Goal: Information Seeking & Learning: Learn about a topic

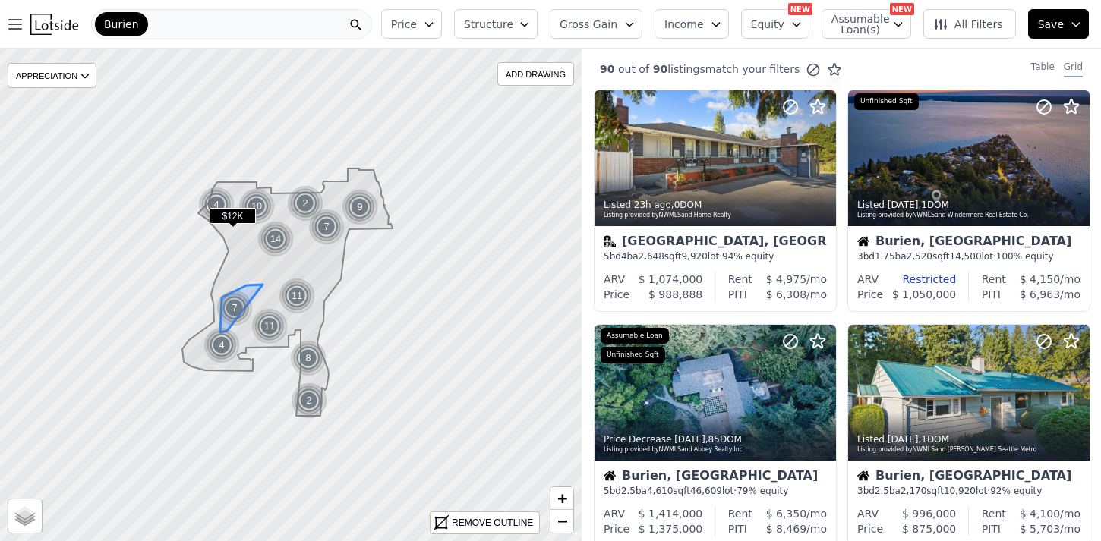
click at [232, 306] on div "7" at bounding box center [234, 308] width 36 height 36
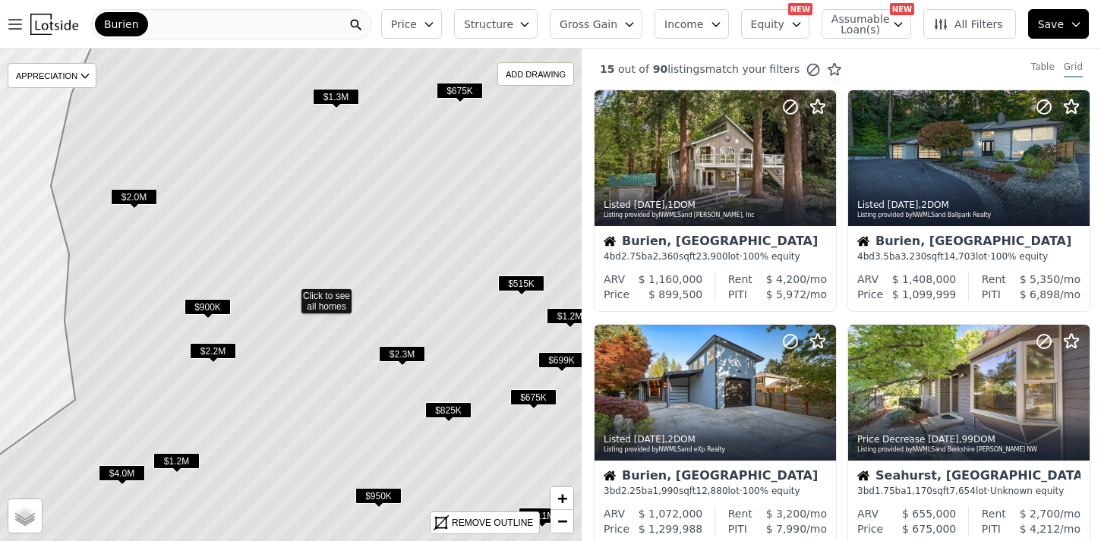
click at [128, 193] on span "$2.0M" at bounding box center [134, 197] width 46 height 16
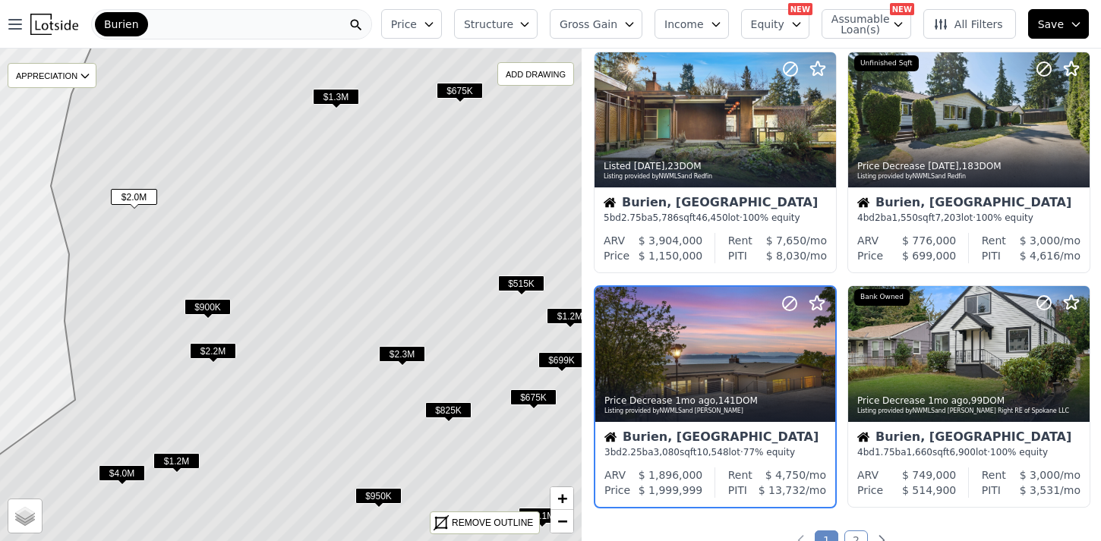
scroll to position [1055, 0]
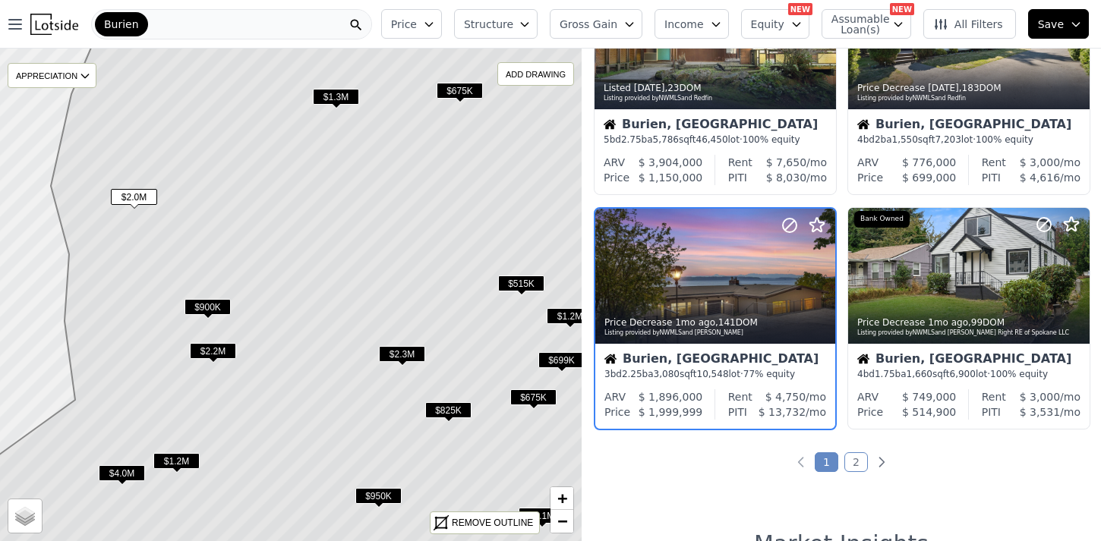
click at [118, 464] on icon at bounding box center [290, 295] width 701 height 594
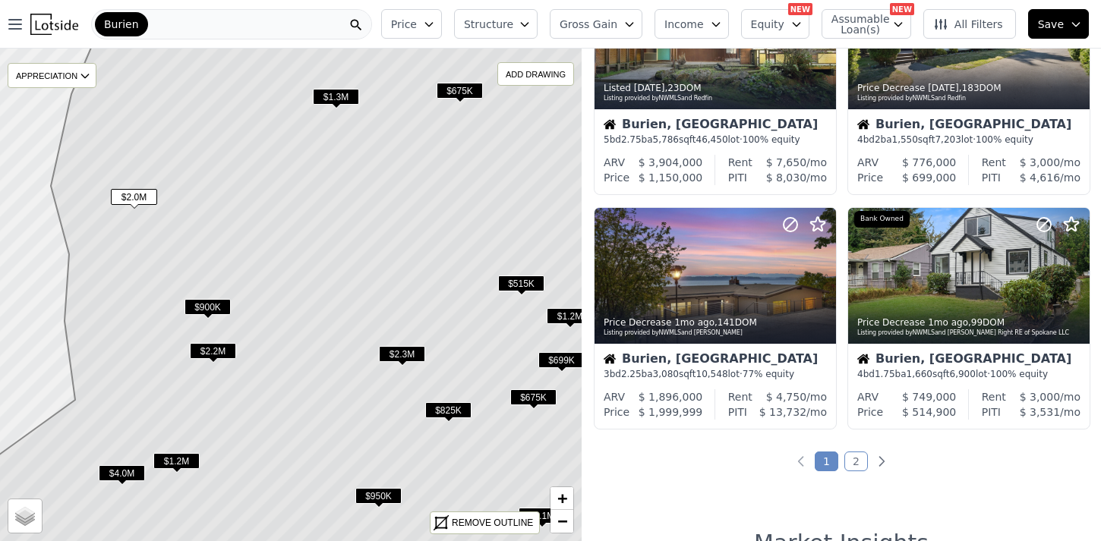
click at [121, 476] on span "$4.0M" at bounding box center [122, 473] width 46 height 16
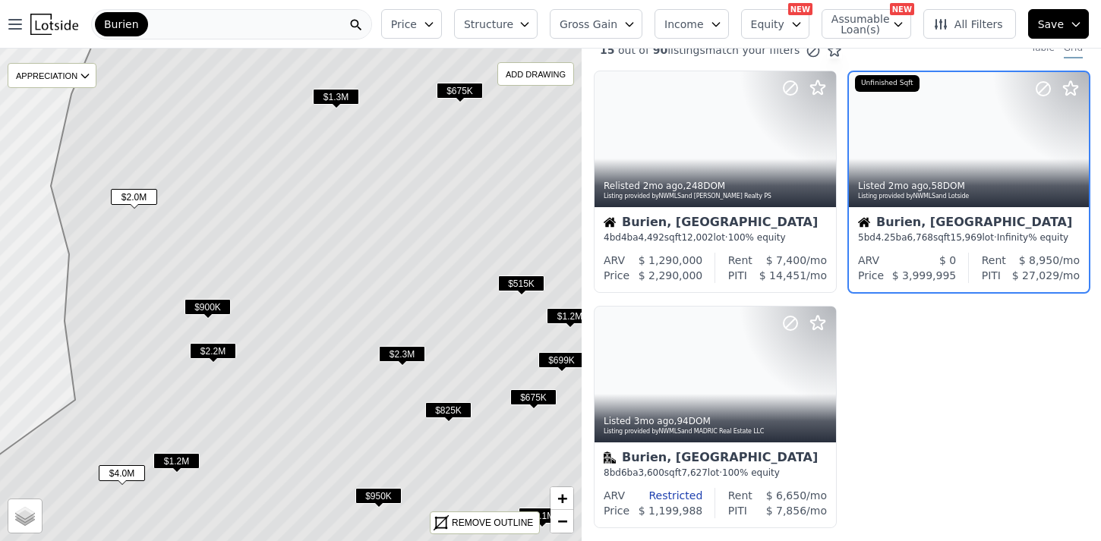
scroll to position [0, 0]
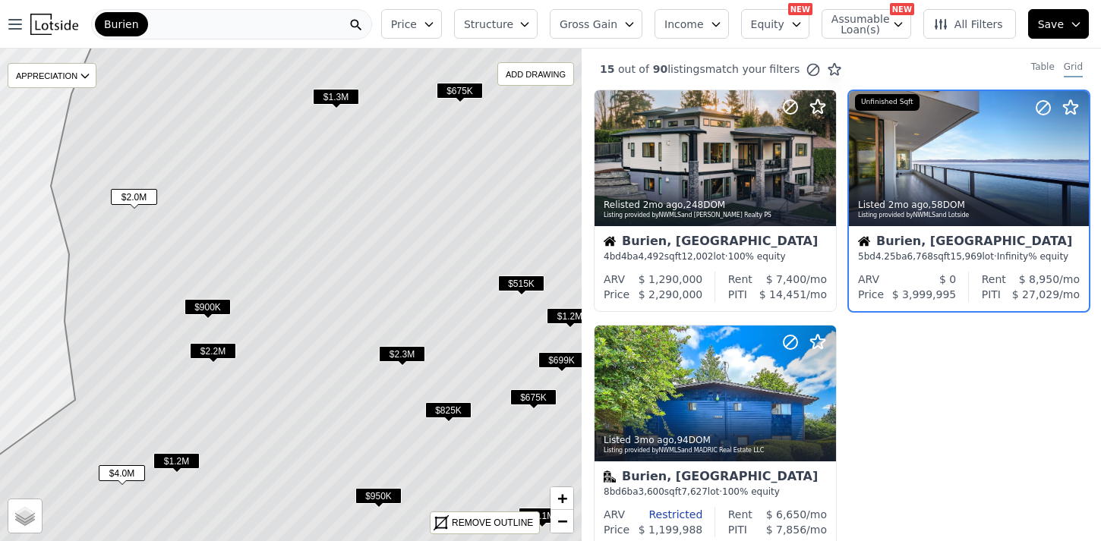
click at [204, 303] on span "$900K" at bounding box center [207, 307] width 46 height 16
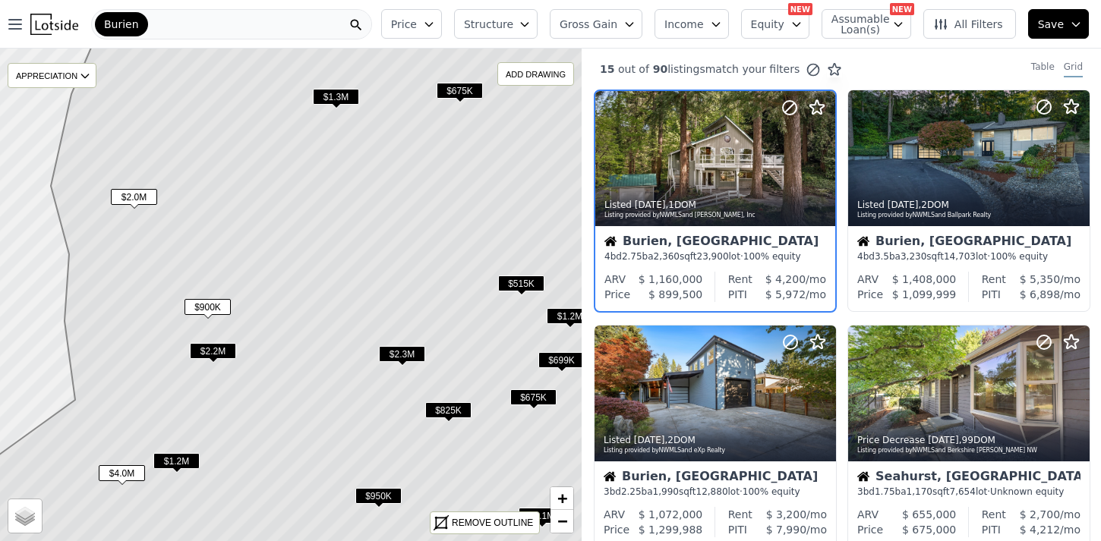
click at [204, 303] on span "$900K" at bounding box center [207, 307] width 46 height 16
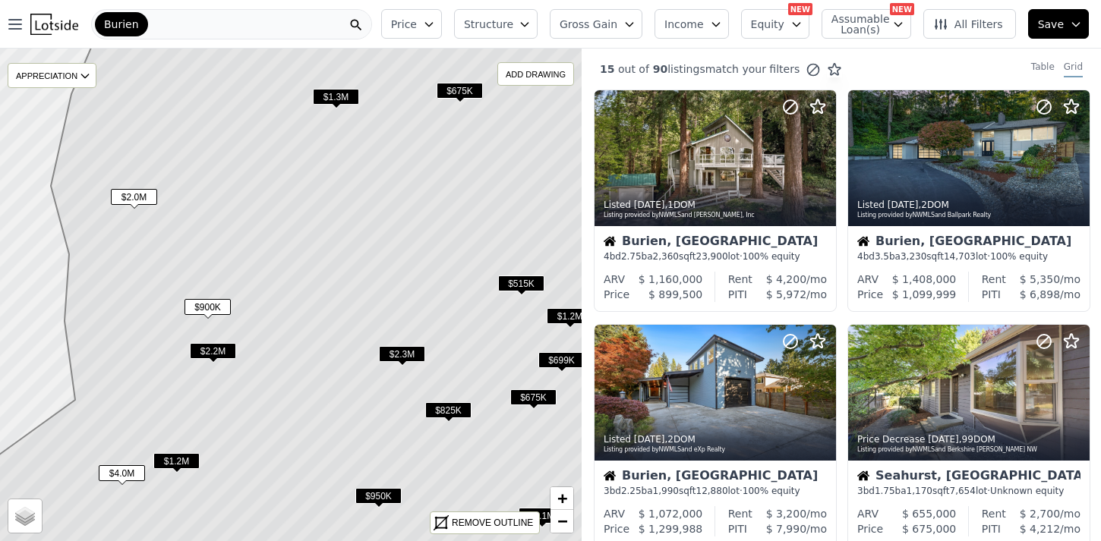
click at [205, 309] on span "$900K" at bounding box center [207, 307] width 46 height 16
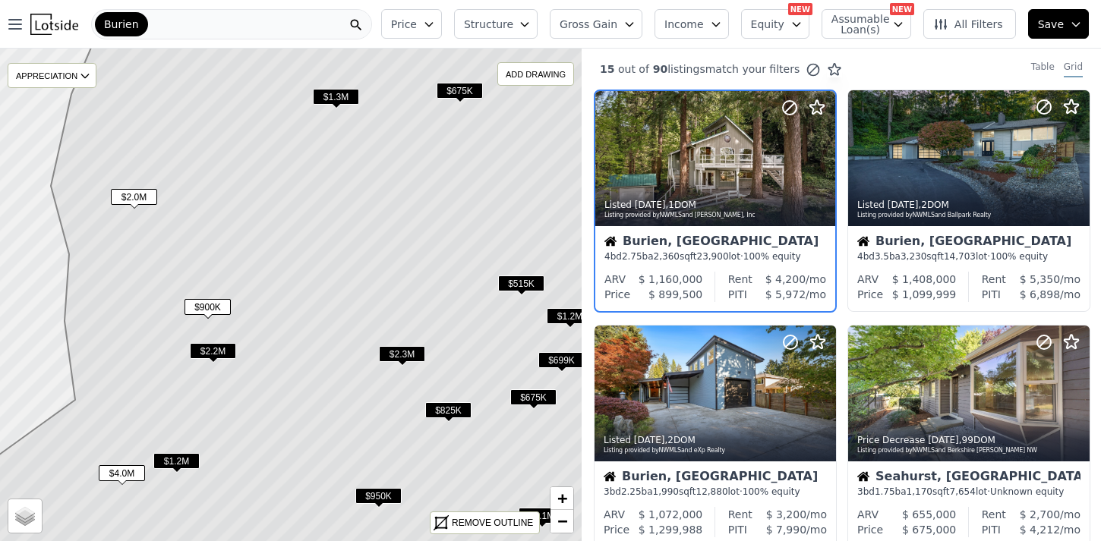
click at [135, 197] on span "$2.0M" at bounding box center [134, 197] width 46 height 16
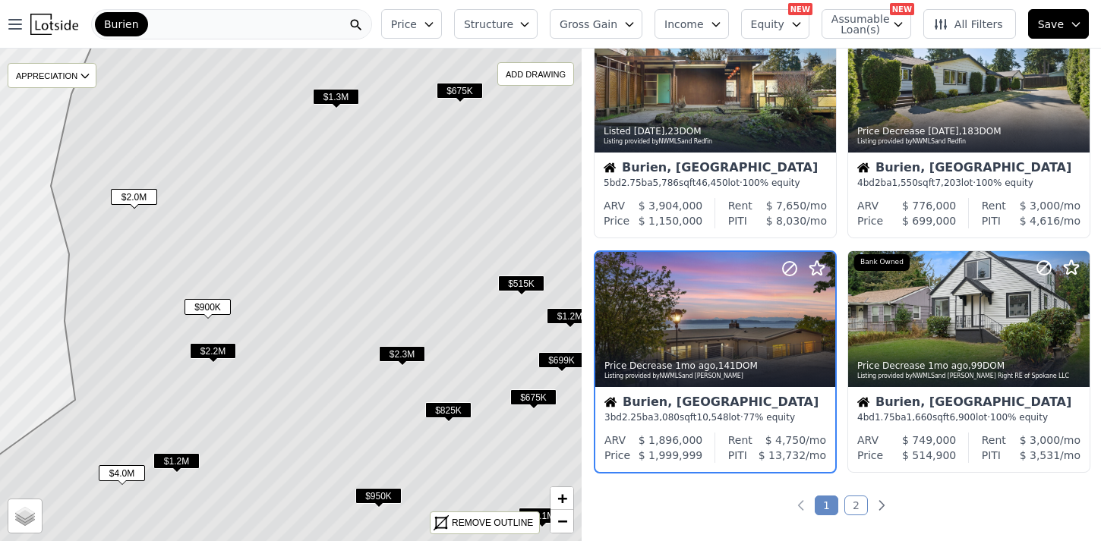
scroll to position [1055, 0]
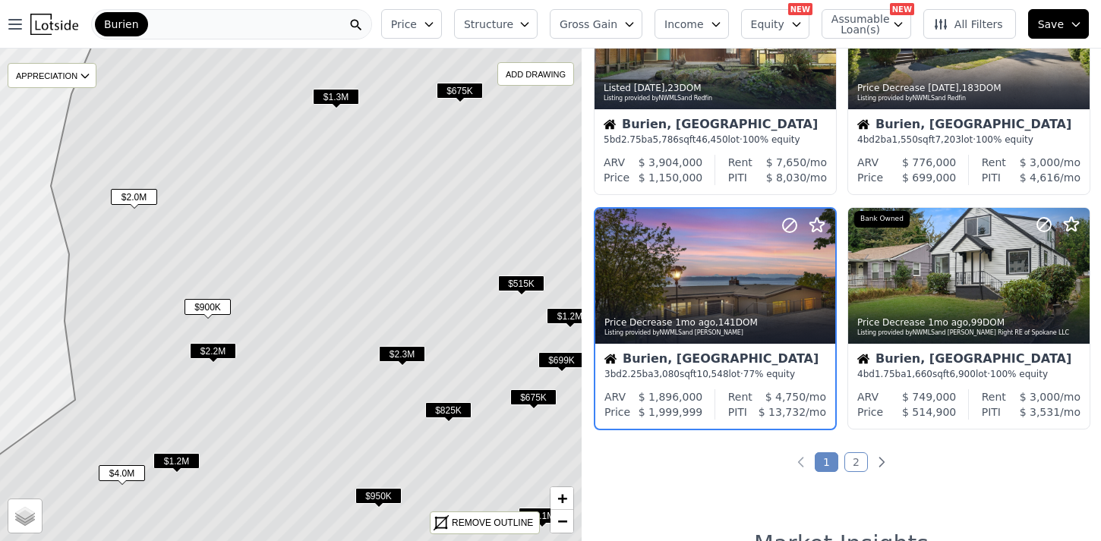
click at [335, 96] on span "$1.3M" at bounding box center [336, 97] width 46 height 16
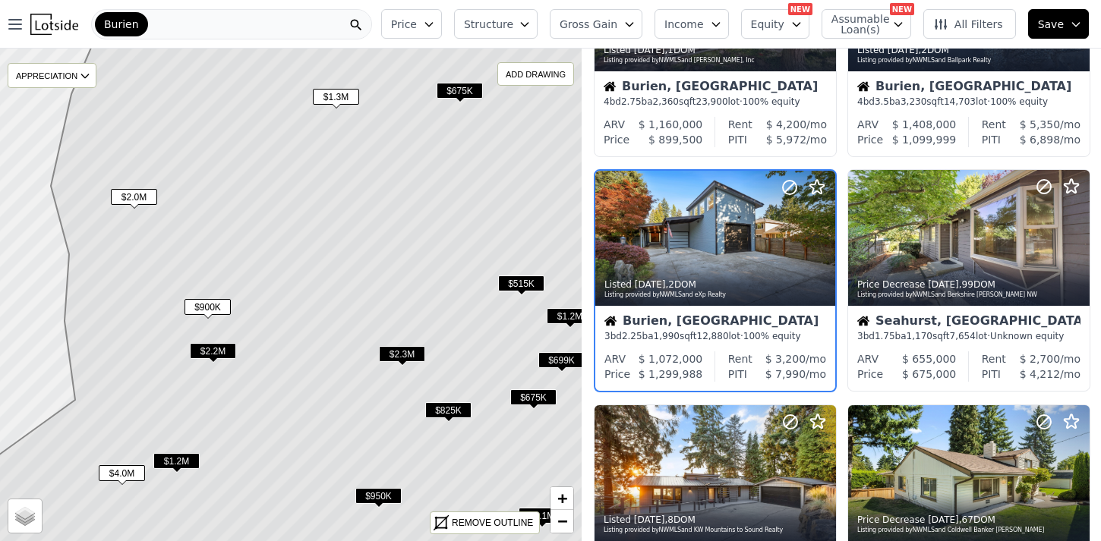
scroll to position [116, 0]
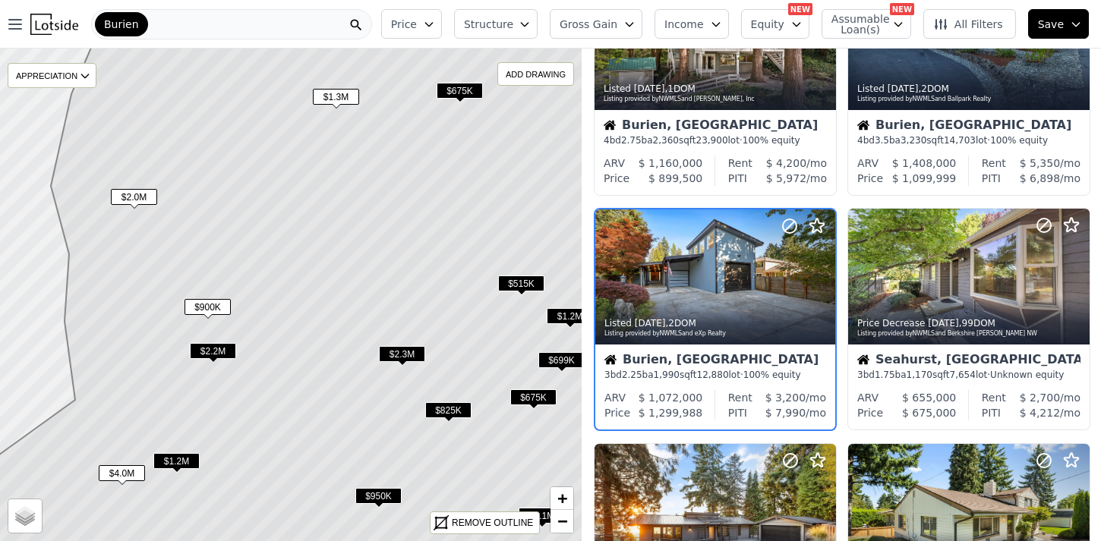
click at [456, 87] on span "$675K" at bounding box center [460, 91] width 46 height 16
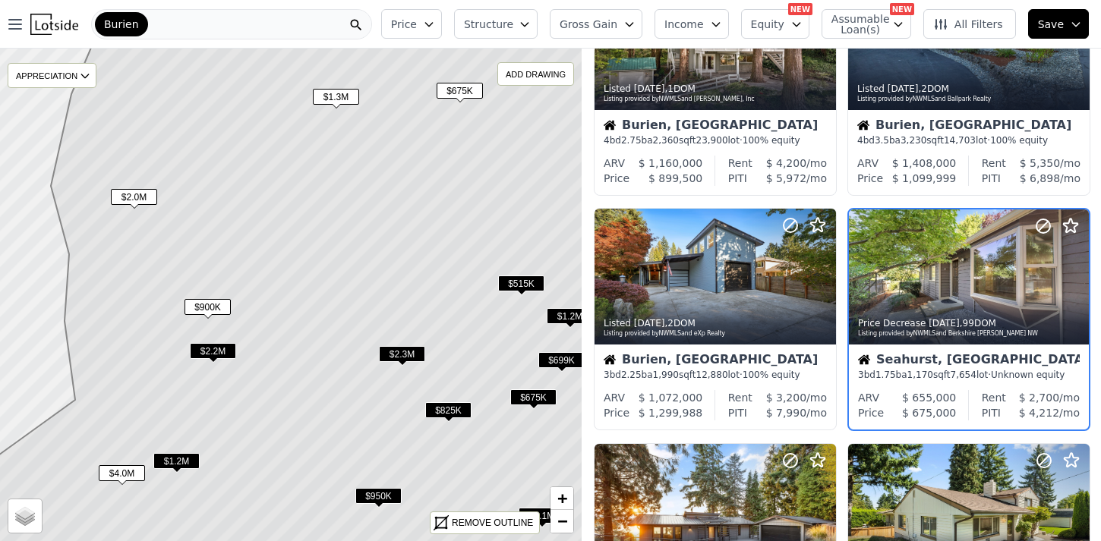
click at [530, 283] on span "$515K" at bounding box center [521, 284] width 46 height 16
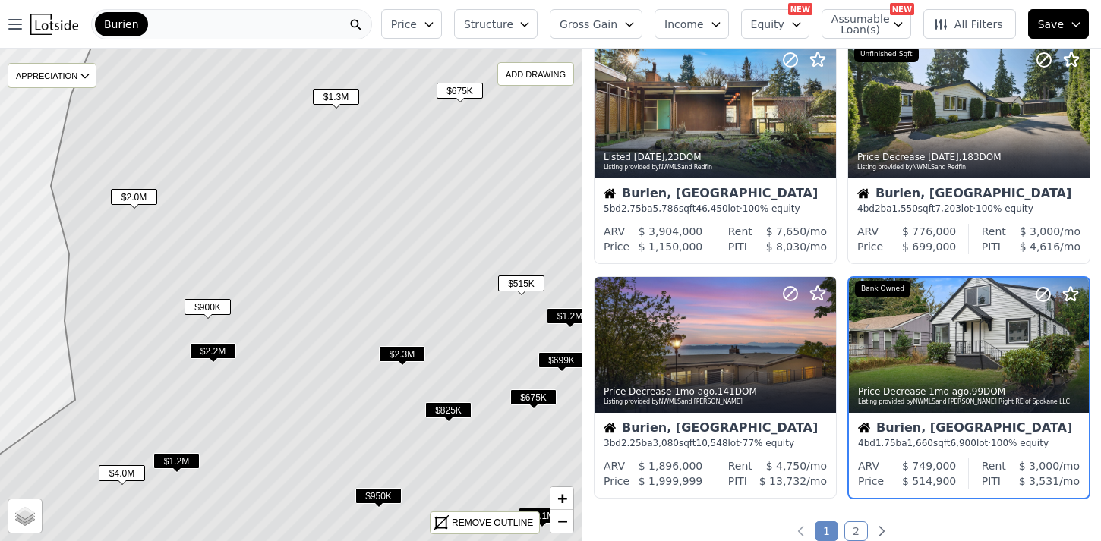
scroll to position [1055, 0]
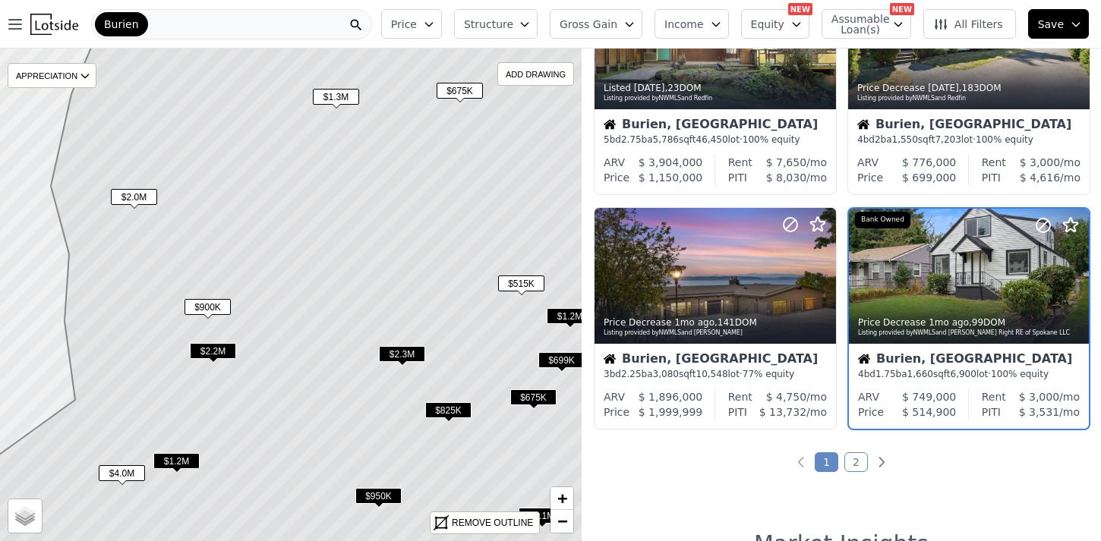
click at [569, 318] on span "$1.2M" at bounding box center [570, 316] width 46 height 16
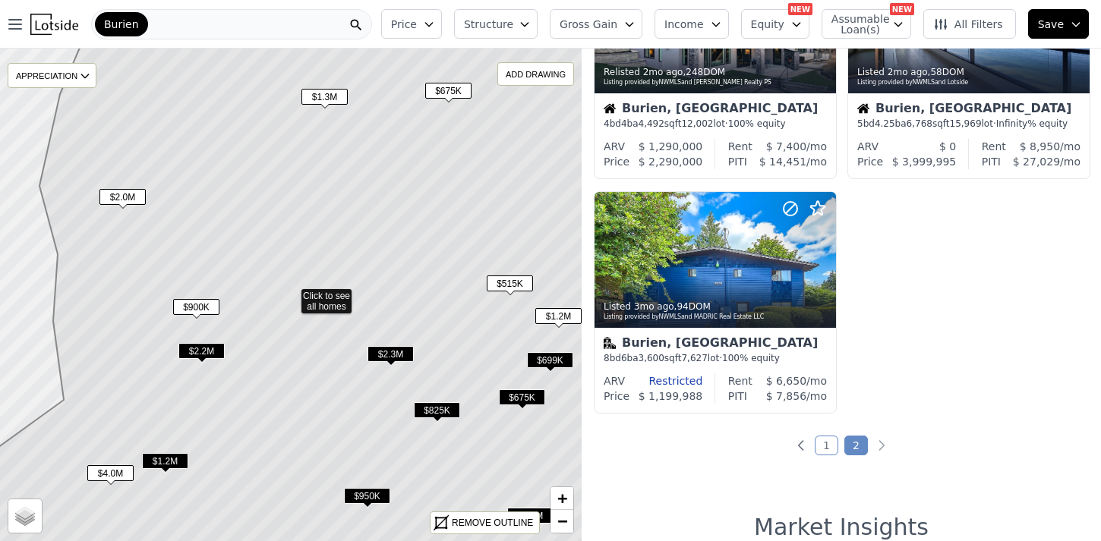
scroll to position [116, 0]
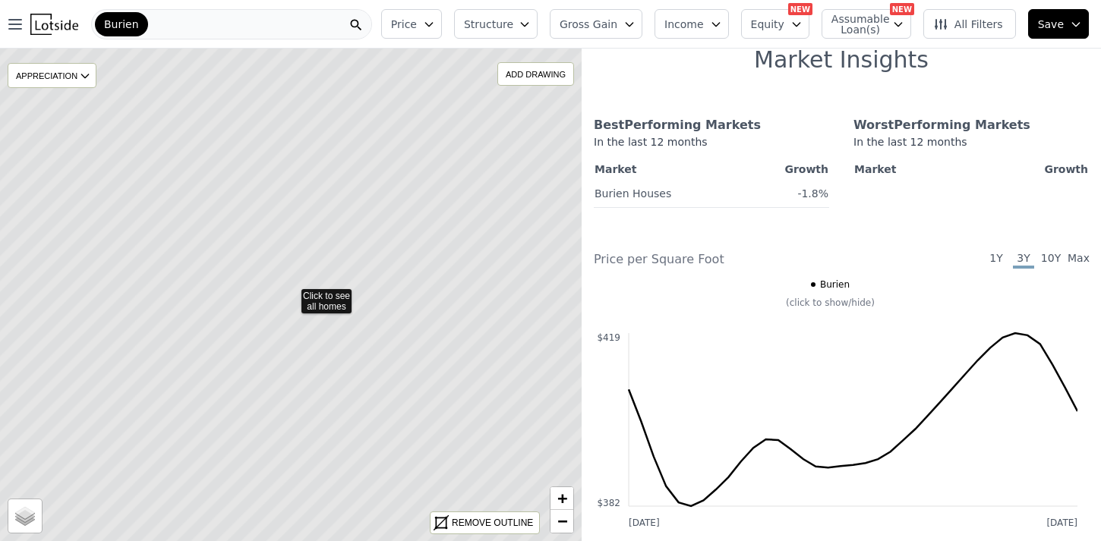
click at [512, 244] on icon at bounding box center [290, 295] width 701 height 594
click at [507, 250] on icon at bounding box center [290, 295] width 701 height 594
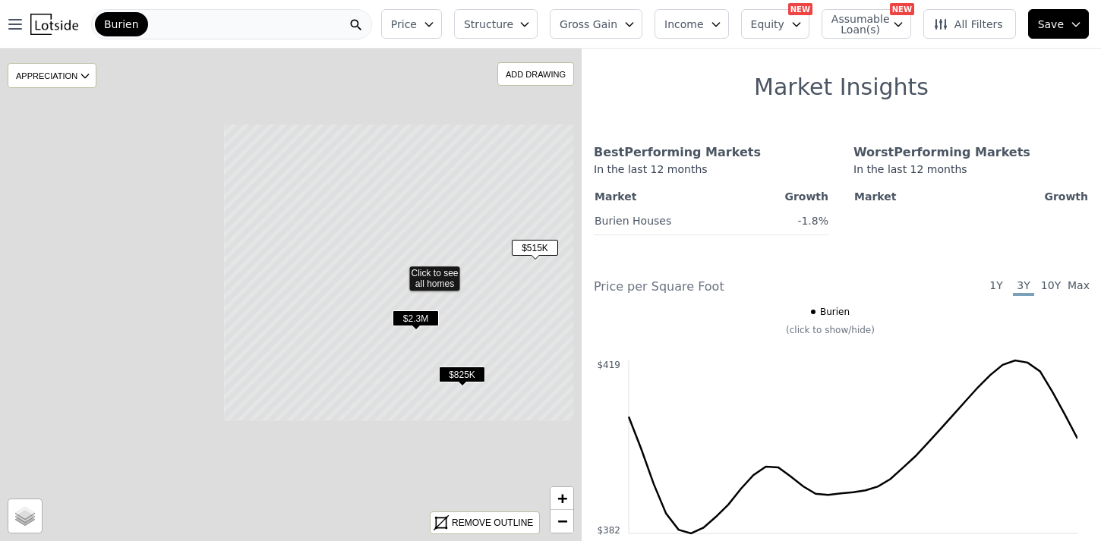
click at [504, 254] on icon at bounding box center [399, 273] width 351 height 298
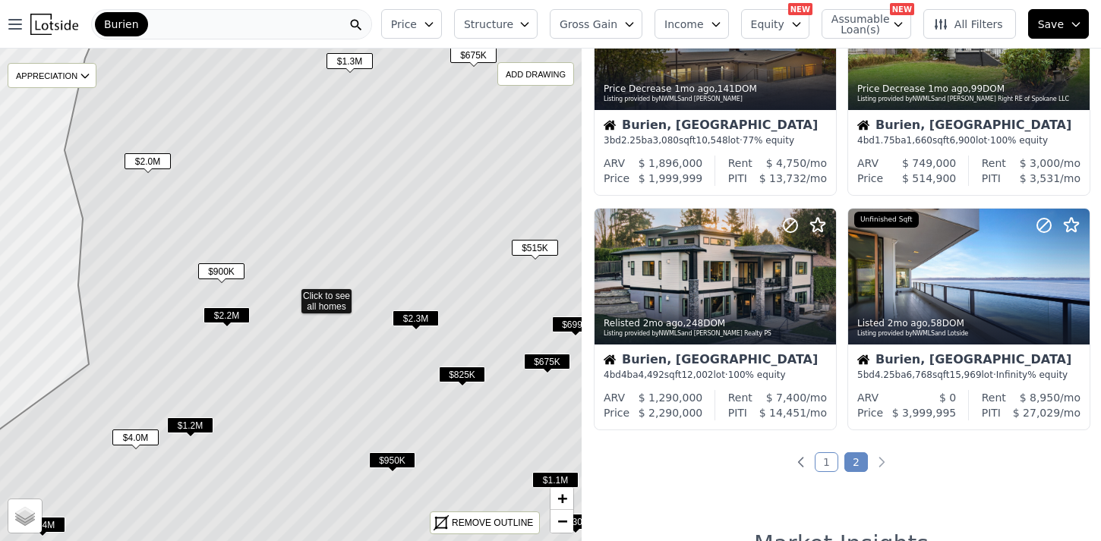
click at [187, 424] on span "$1.2M" at bounding box center [190, 426] width 46 height 16
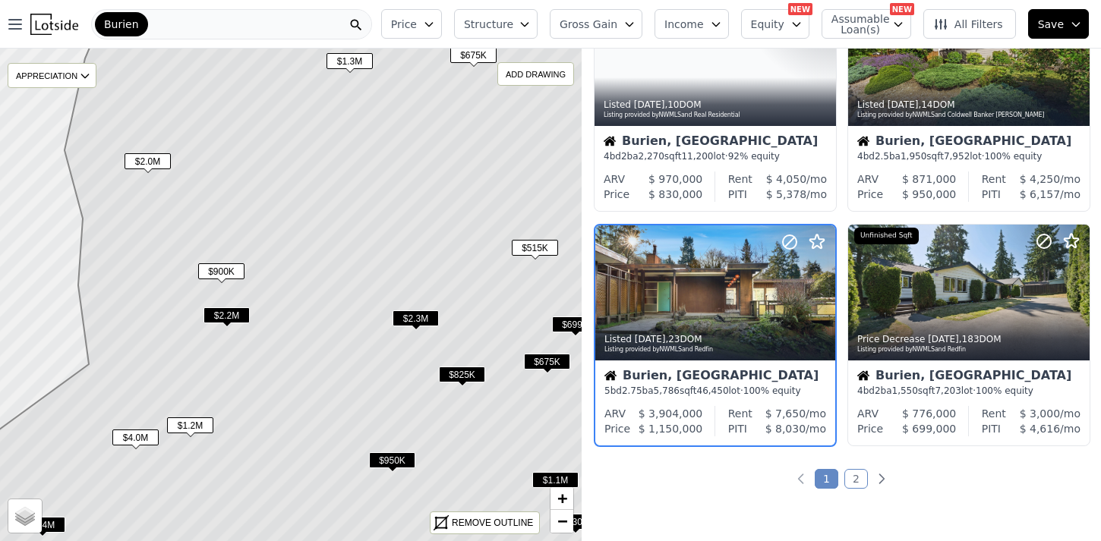
scroll to position [1055, 0]
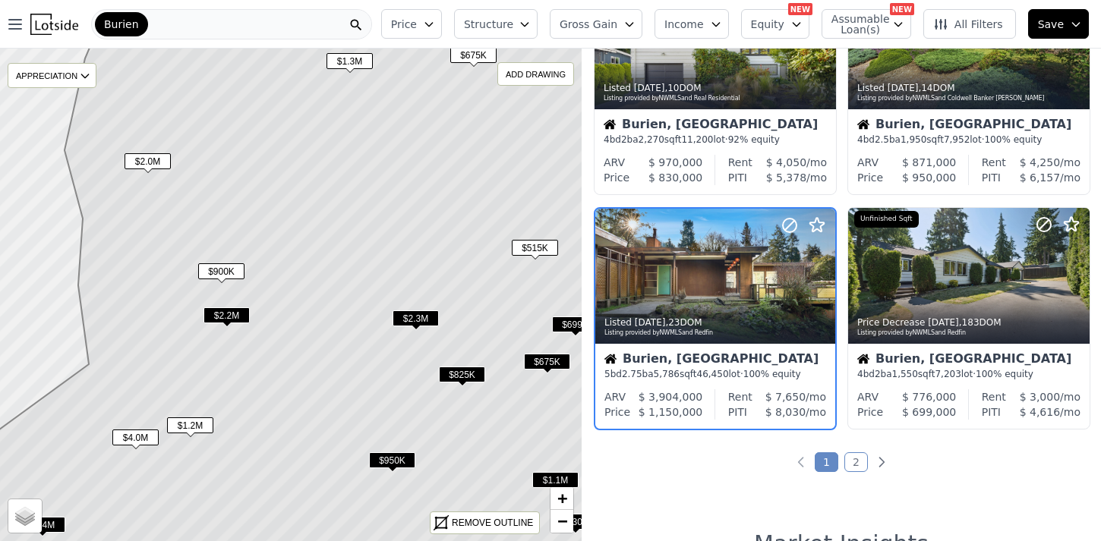
click at [137, 436] on span "$4.0M" at bounding box center [135, 438] width 46 height 16
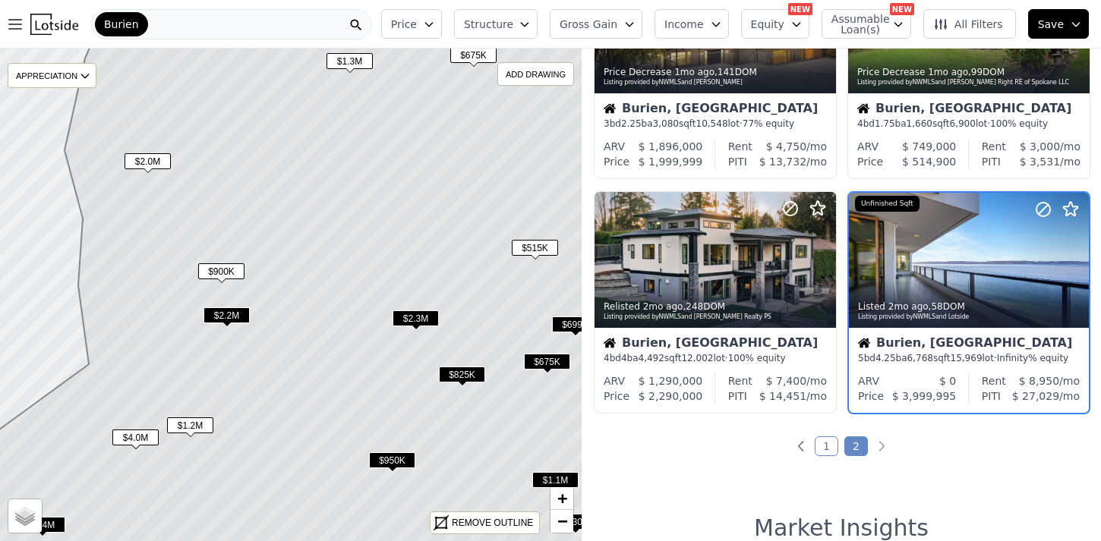
scroll to position [116, 0]
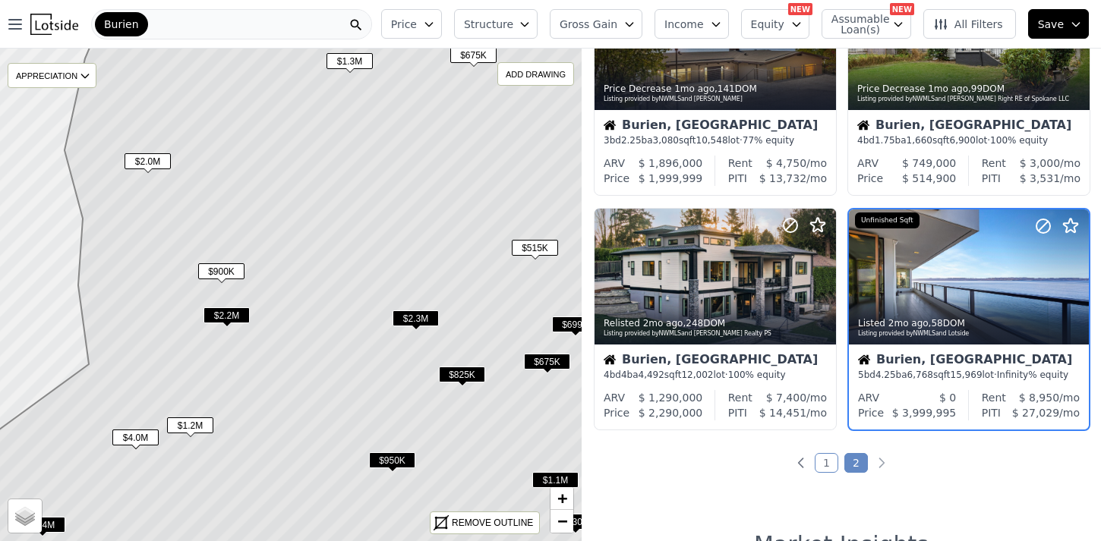
click at [393, 459] on span "$950K" at bounding box center [392, 460] width 46 height 16
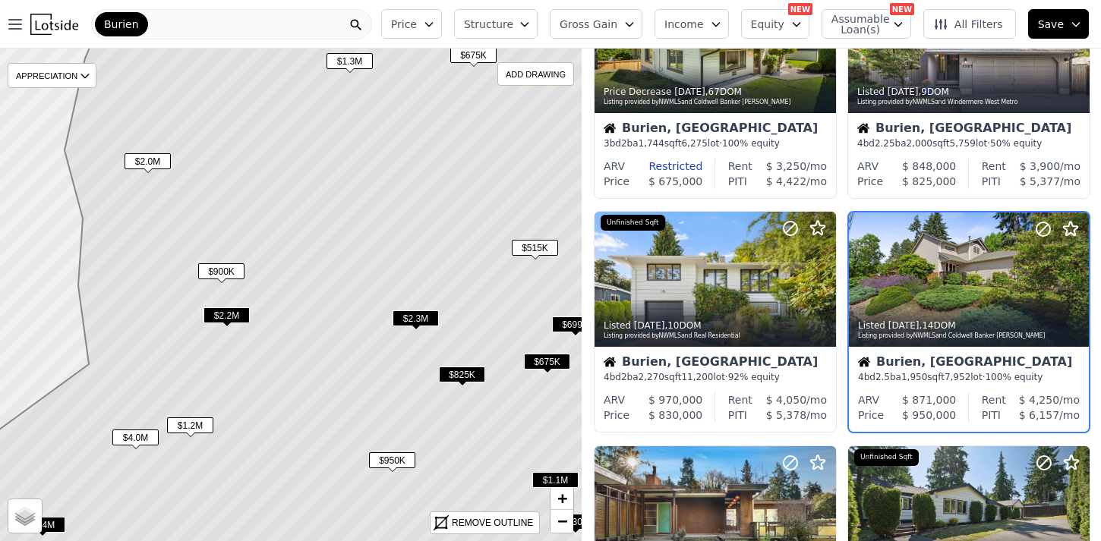
scroll to position [820, 0]
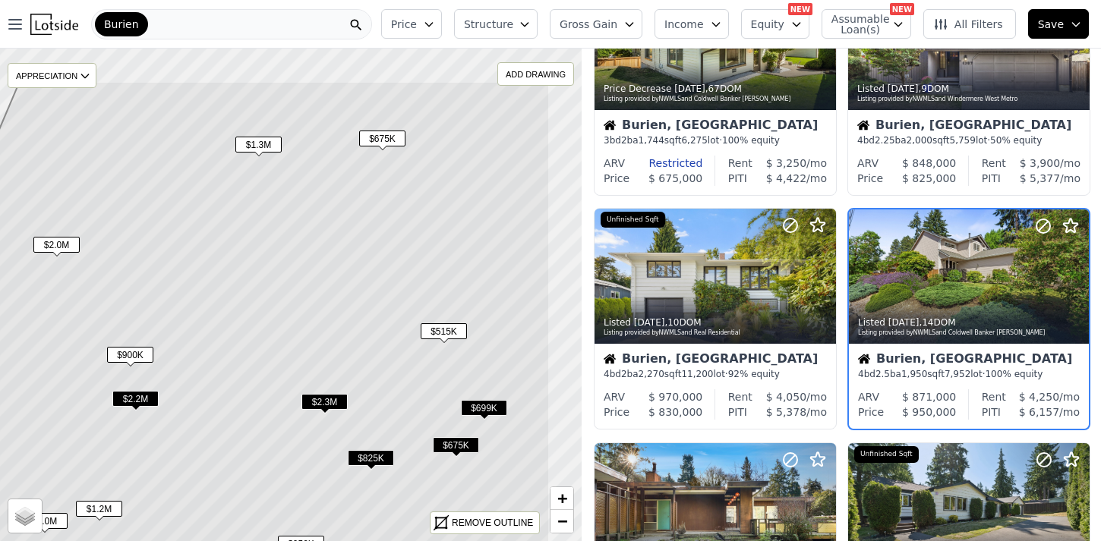
drag, startPoint x: 464, startPoint y: 148, endPoint x: 367, endPoint y: 231, distance: 127.6
click at [367, 231] on icon at bounding box center [199, 378] width 701 height 594
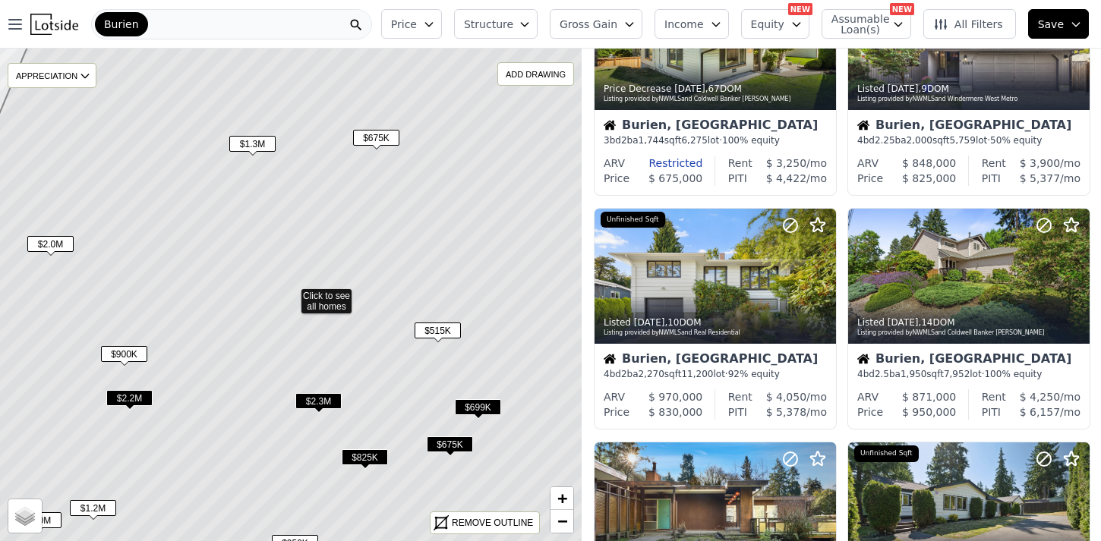
scroll to position [585, 0]
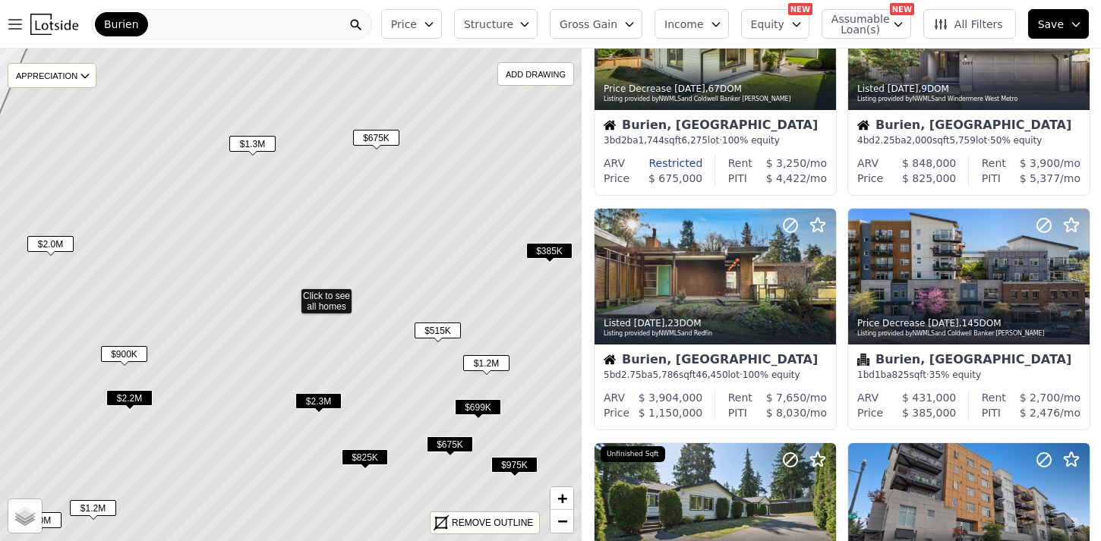
click at [378, 134] on span "$675K" at bounding box center [376, 138] width 46 height 16
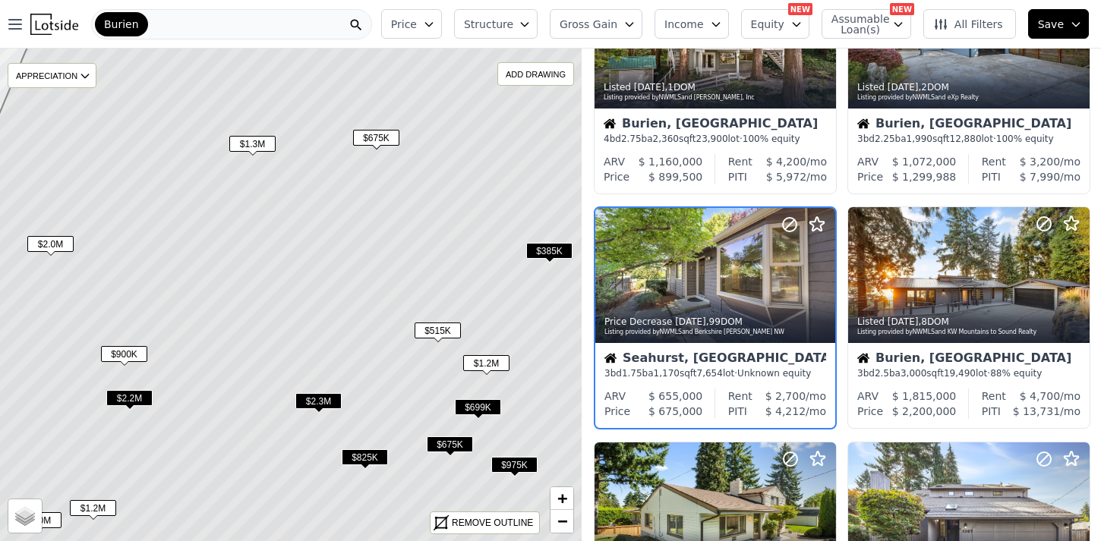
scroll to position [116, 0]
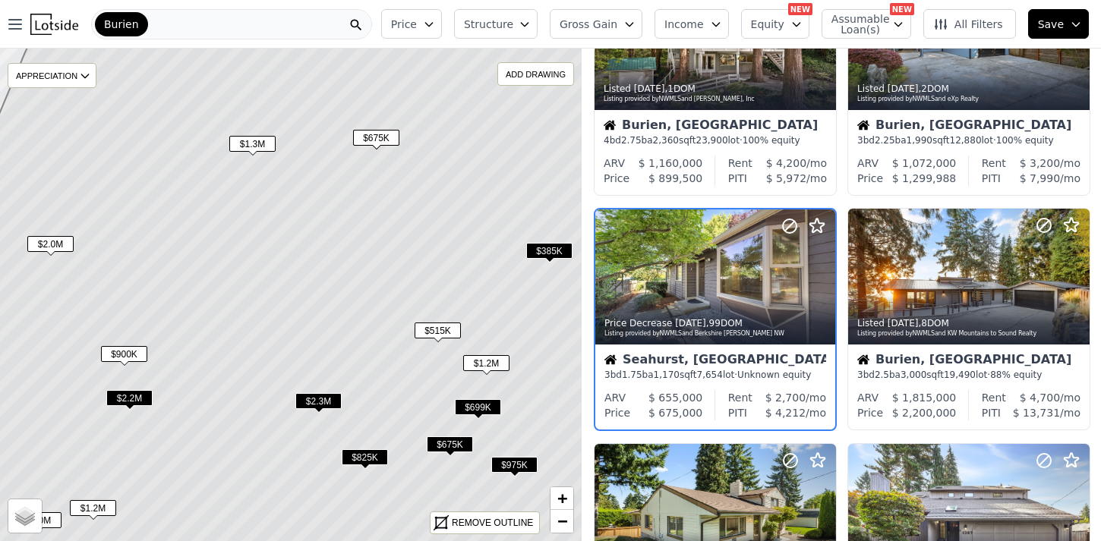
click at [459, 443] on span "$675K" at bounding box center [450, 445] width 46 height 16
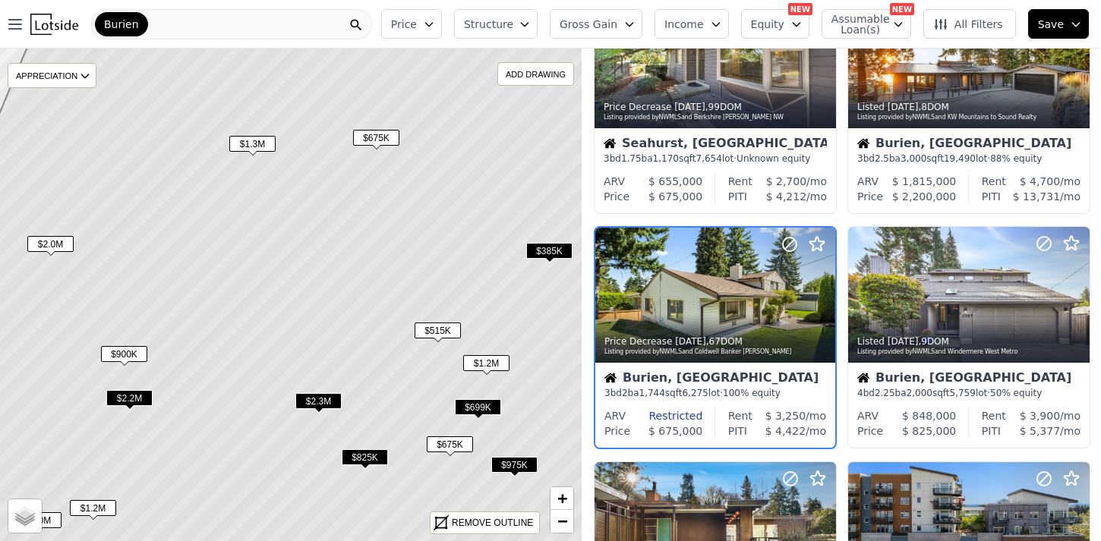
scroll to position [351, 0]
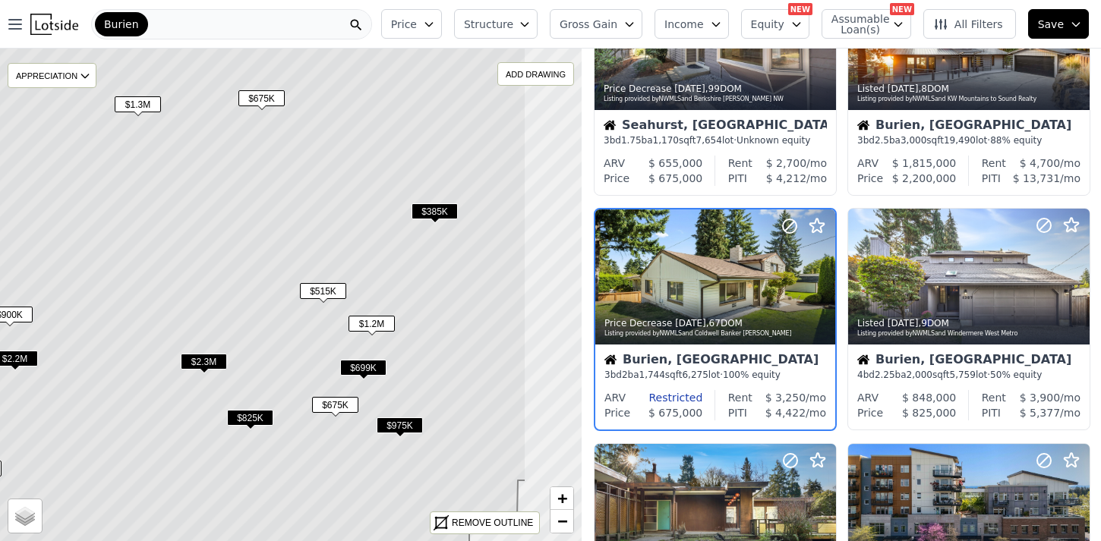
drag, startPoint x: 508, startPoint y: 421, endPoint x: 374, endPoint y: 348, distance: 152.6
click at [374, 350] on icon at bounding box center [175, 255] width 701 height 594
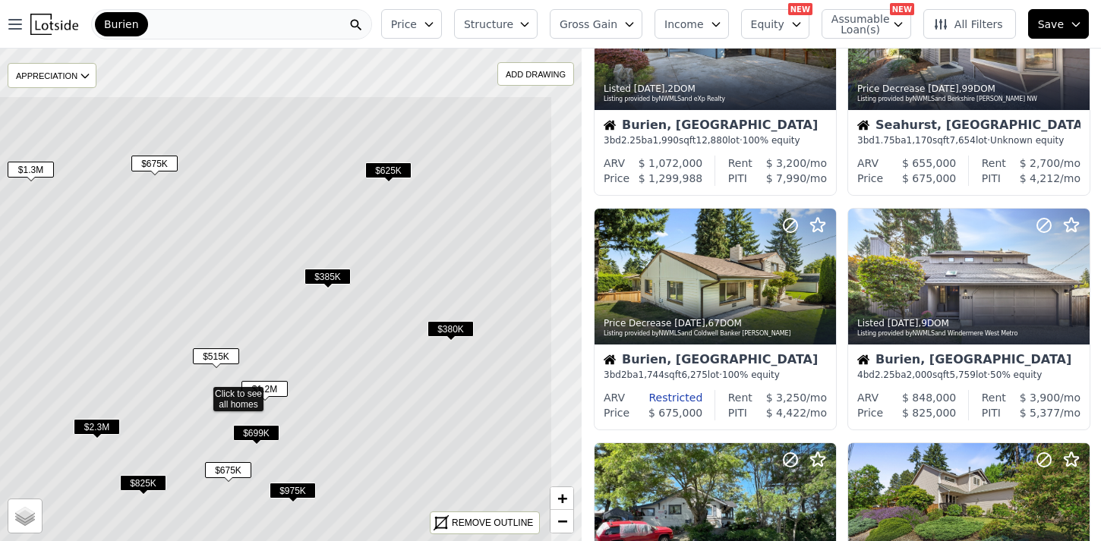
drag, startPoint x: 429, startPoint y: 330, endPoint x: 341, endPoint y: 428, distance: 131.7
click at [341, 428] on icon at bounding box center [202, 393] width 701 height 594
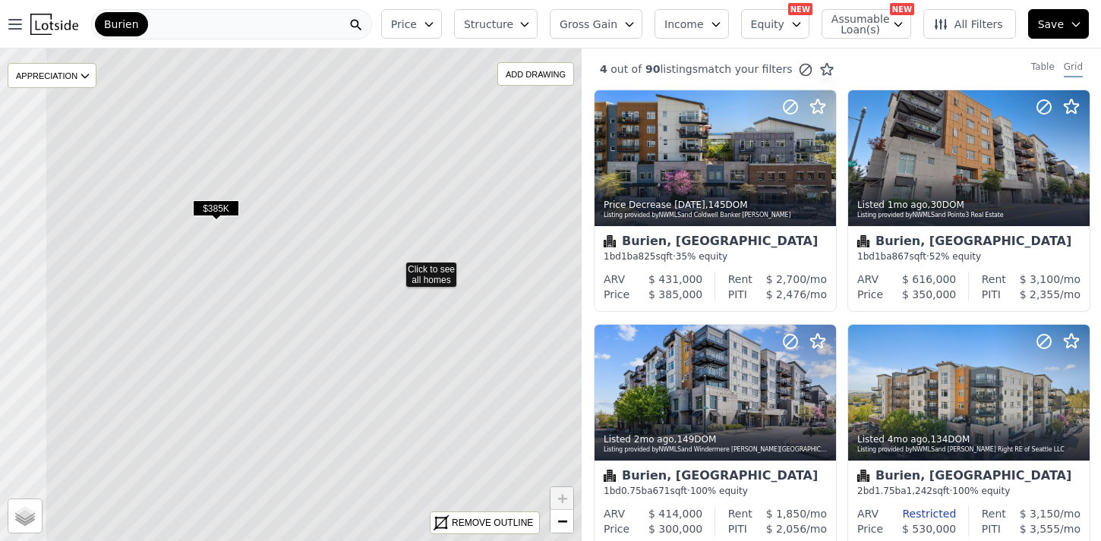
drag, startPoint x: 285, startPoint y: 366, endPoint x: 389, endPoint y: 339, distance: 108.3
click at [389, 339] on icon at bounding box center [395, 268] width 701 height 594
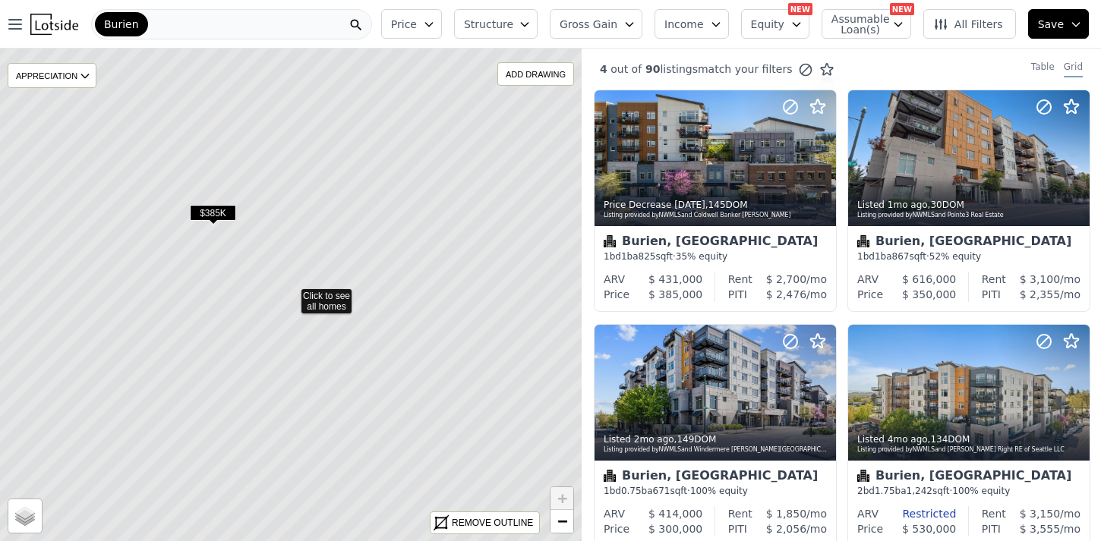
click at [218, 207] on span "$385K" at bounding box center [213, 213] width 46 height 16
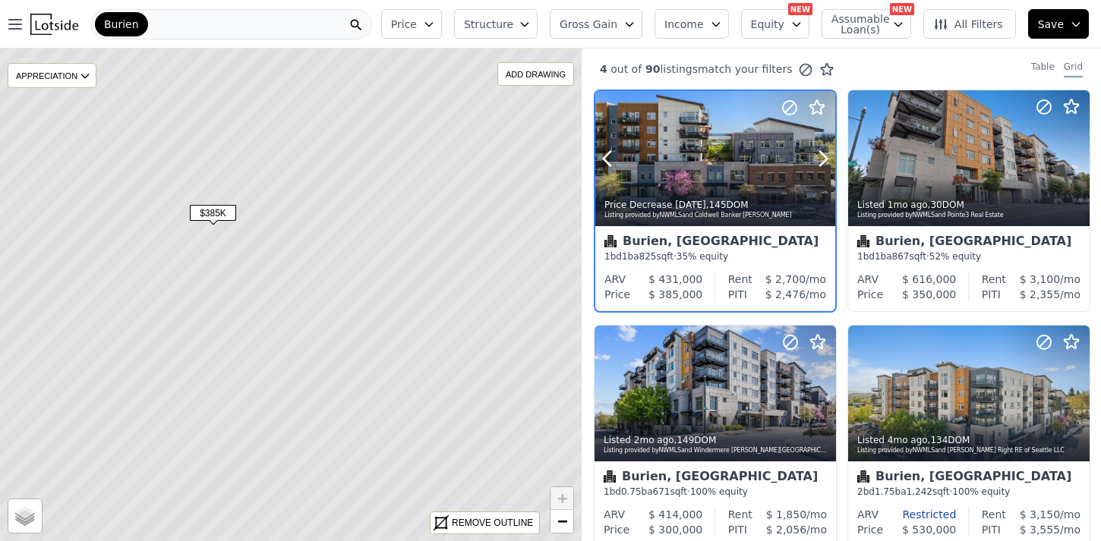
click at [692, 168] on div at bounding box center [715, 158] width 240 height 135
click at [285, 319] on icon at bounding box center [290, 295] width 701 height 594
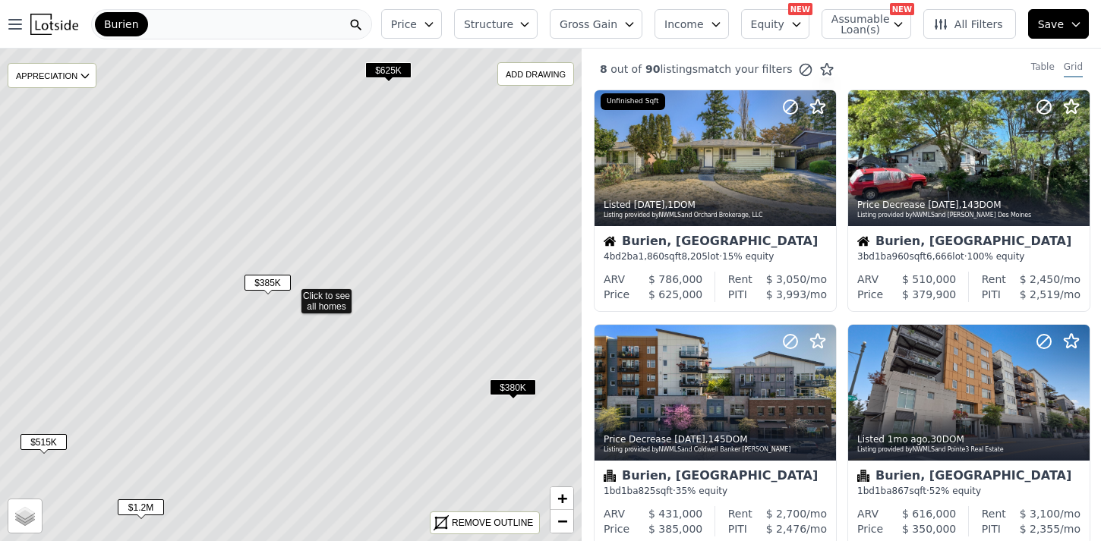
click at [285, 319] on icon at bounding box center [290, 295] width 701 height 594
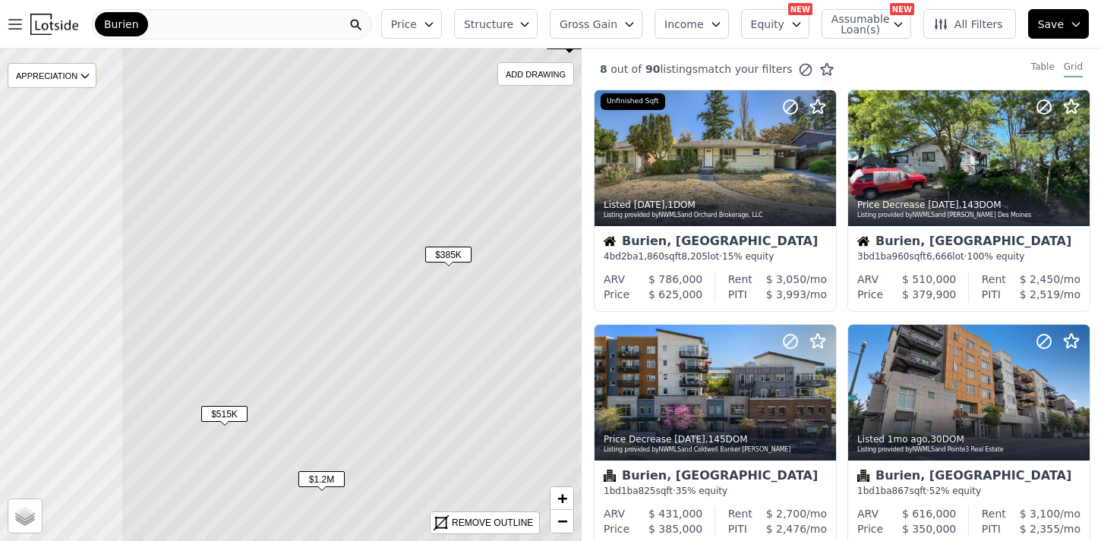
drag, startPoint x: 234, startPoint y: 336, endPoint x: 424, endPoint y: 306, distance: 193.0
click at [423, 307] on icon at bounding box center [471, 267] width 701 height 594
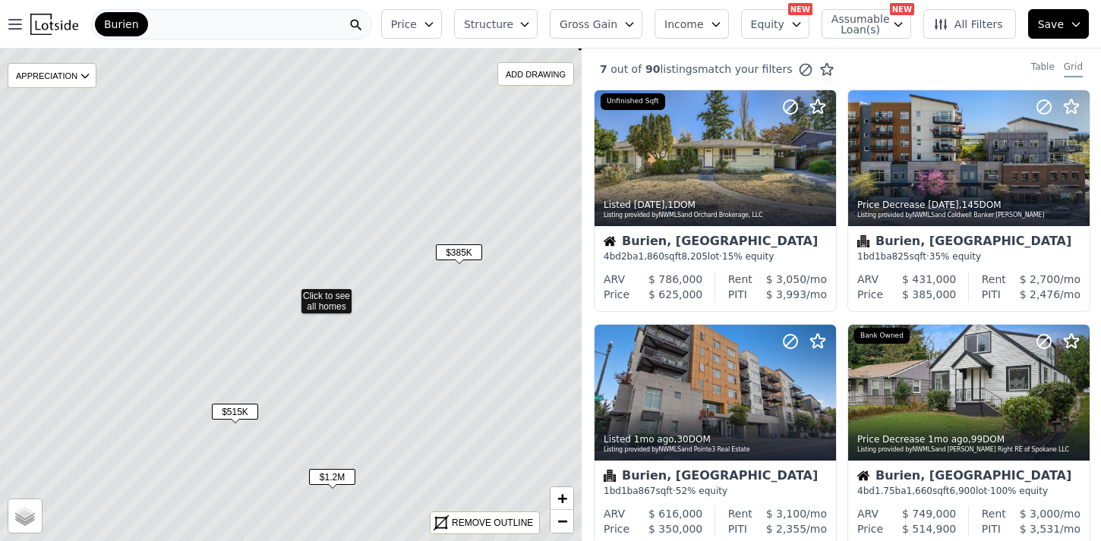
click at [326, 475] on span "$1.2M" at bounding box center [332, 477] width 46 height 16
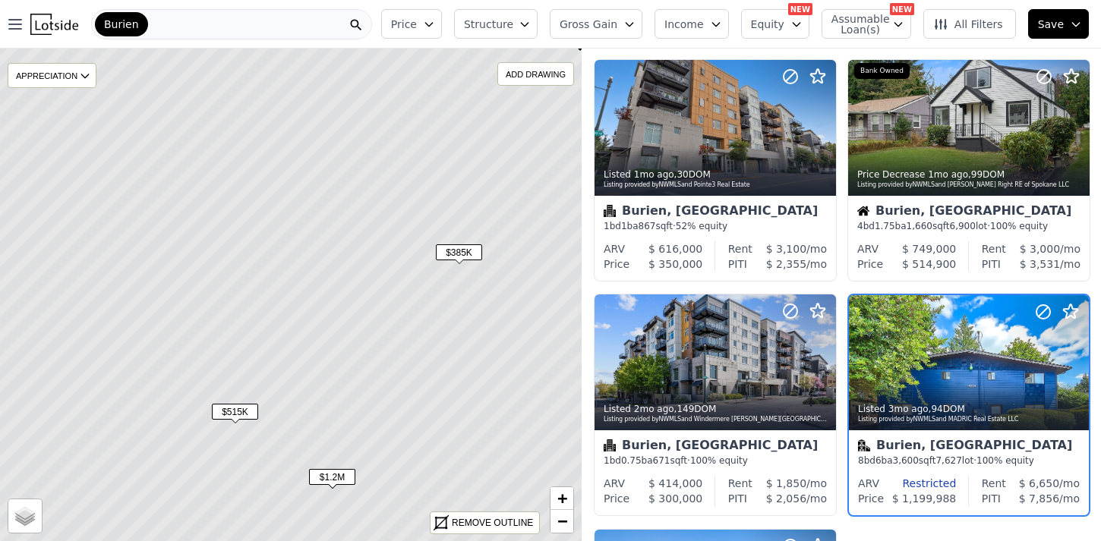
scroll to position [351, 0]
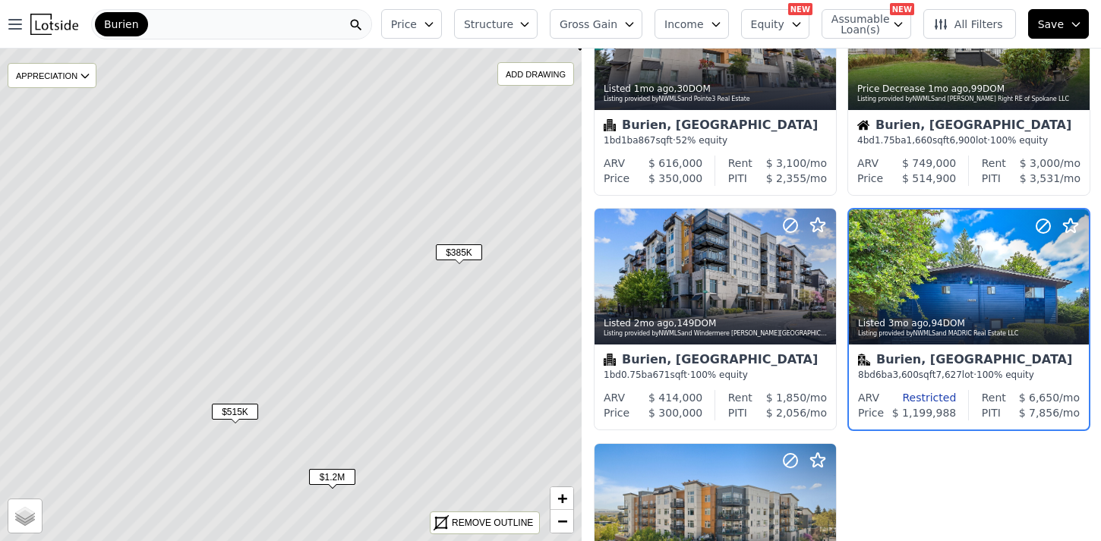
click at [337, 477] on span "$1.2M" at bounding box center [332, 477] width 46 height 16
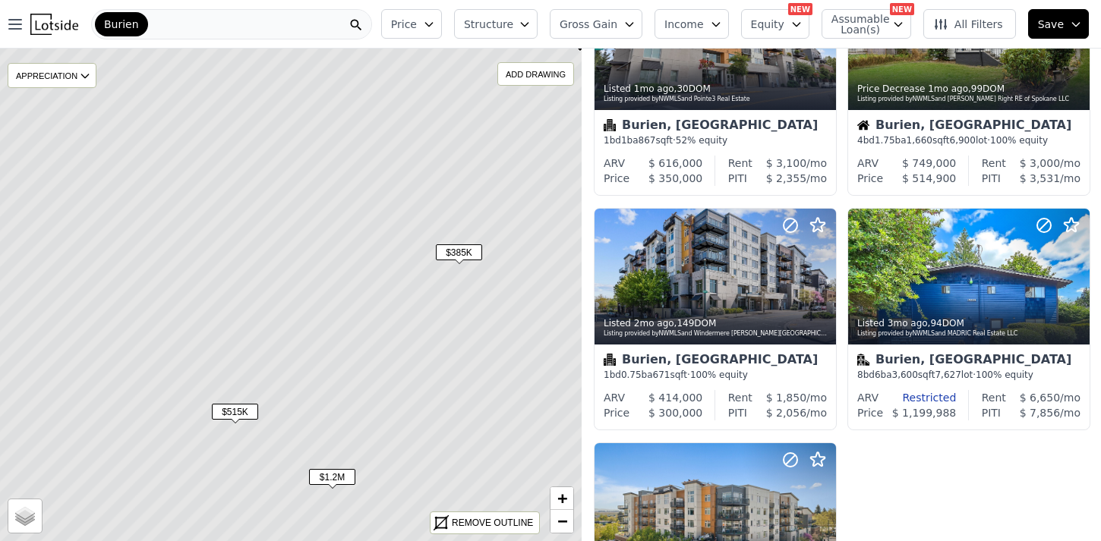
click at [240, 411] on span "$515K" at bounding box center [235, 412] width 46 height 16
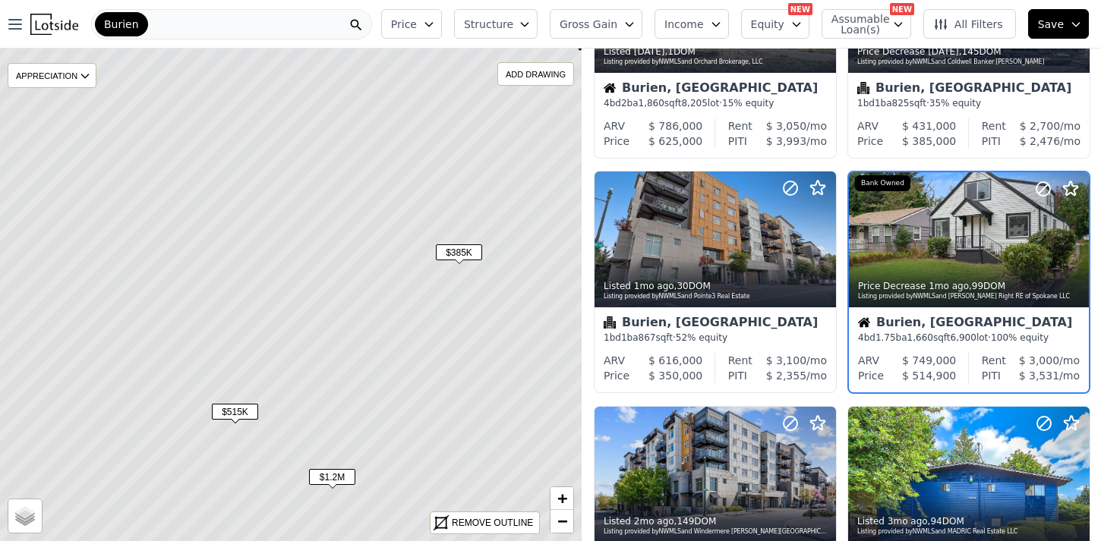
scroll to position [116, 0]
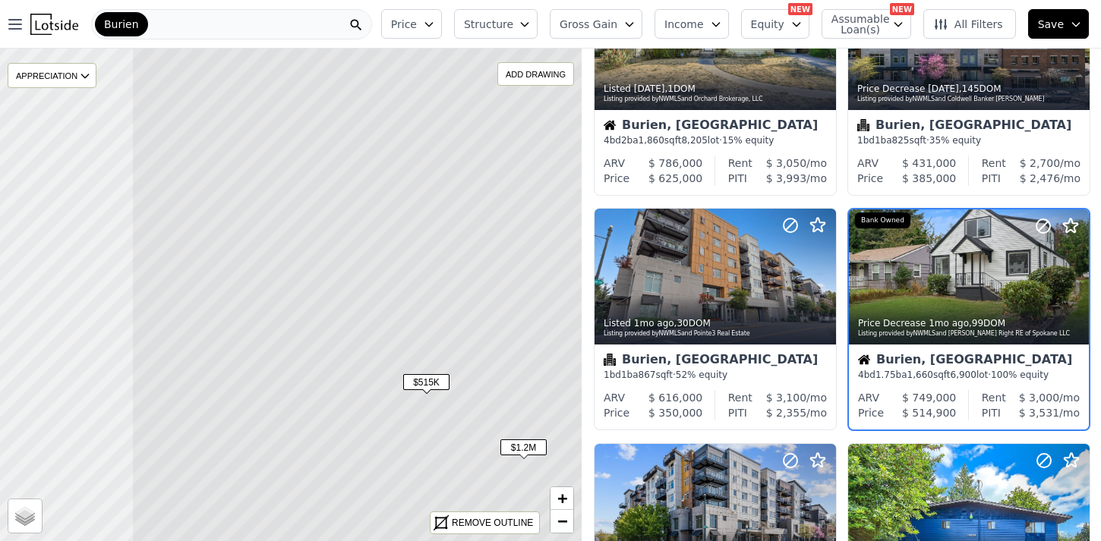
drag, startPoint x: 203, startPoint y: 301, endPoint x: 395, endPoint y: 270, distance: 193.7
click at [395, 271] on icon at bounding box center [481, 265] width 701 height 594
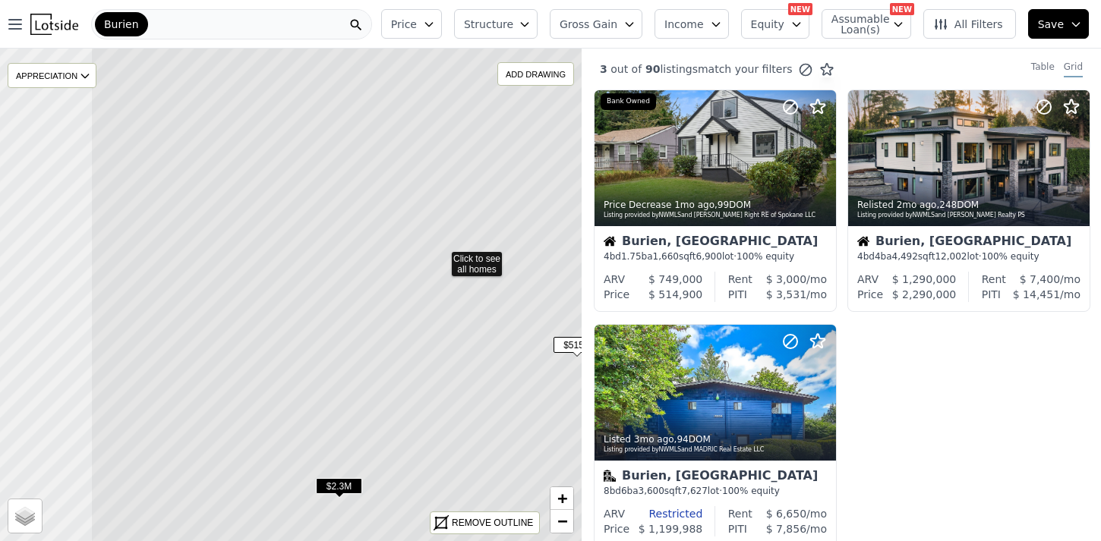
drag, startPoint x: 298, startPoint y: 269, endPoint x: 448, endPoint y: 232, distance: 154.9
click at [448, 232] on icon at bounding box center [440, 258] width 701 height 594
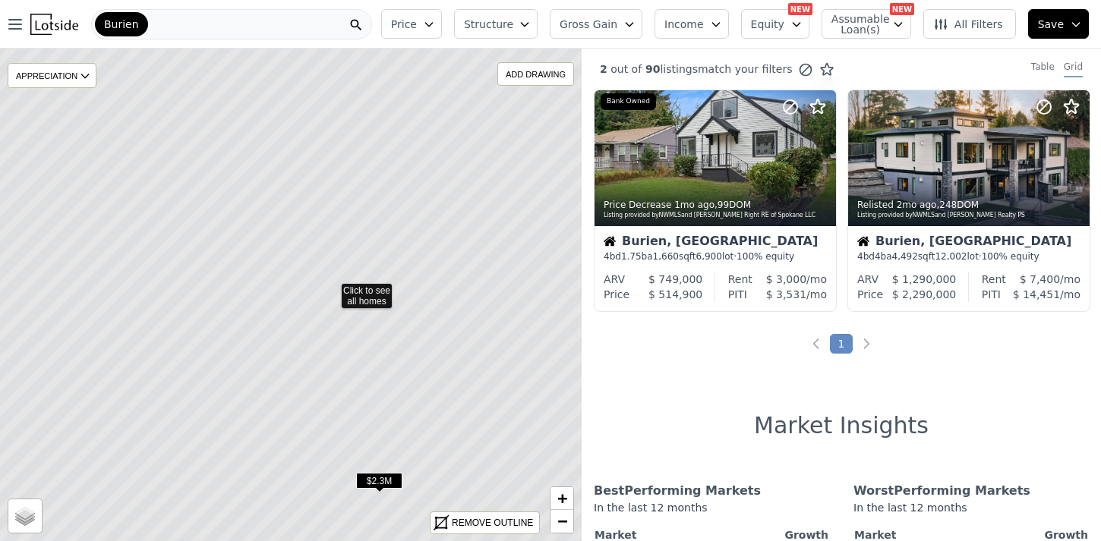
drag, startPoint x: 172, startPoint y: 254, endPoint x: 339, endPoint y: 238, distance: 168.5
click at [339, 238] on icon at bounding box center [330, 289] width 701 height 594
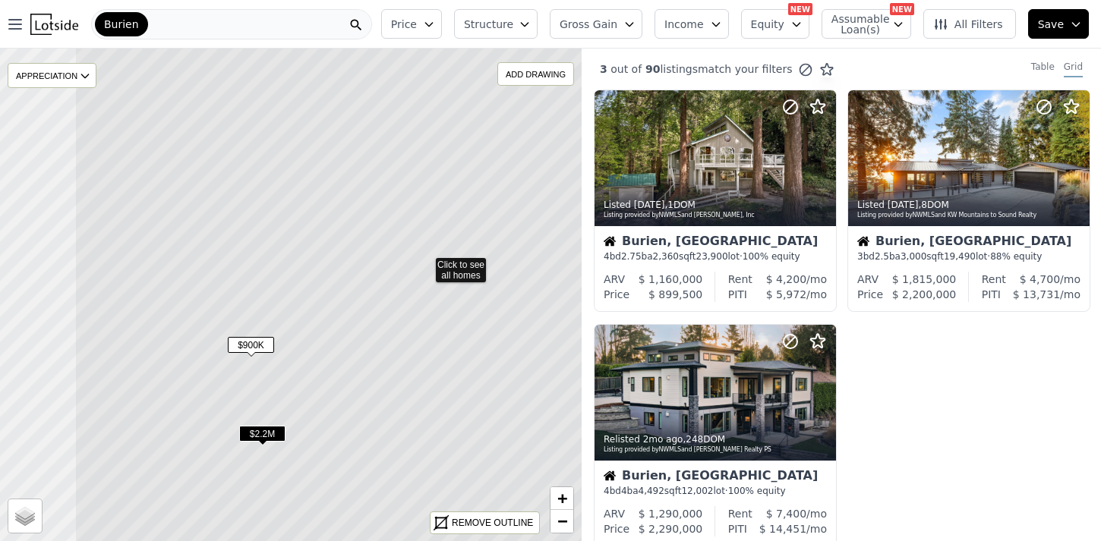
drag, startPoint x: 187, startPoint y: 268, endPoint x: 321, endPoint y: 237, distance: 137.9
click at [321, 237] on icon at bounding box center [424, 264] width 701 height 594
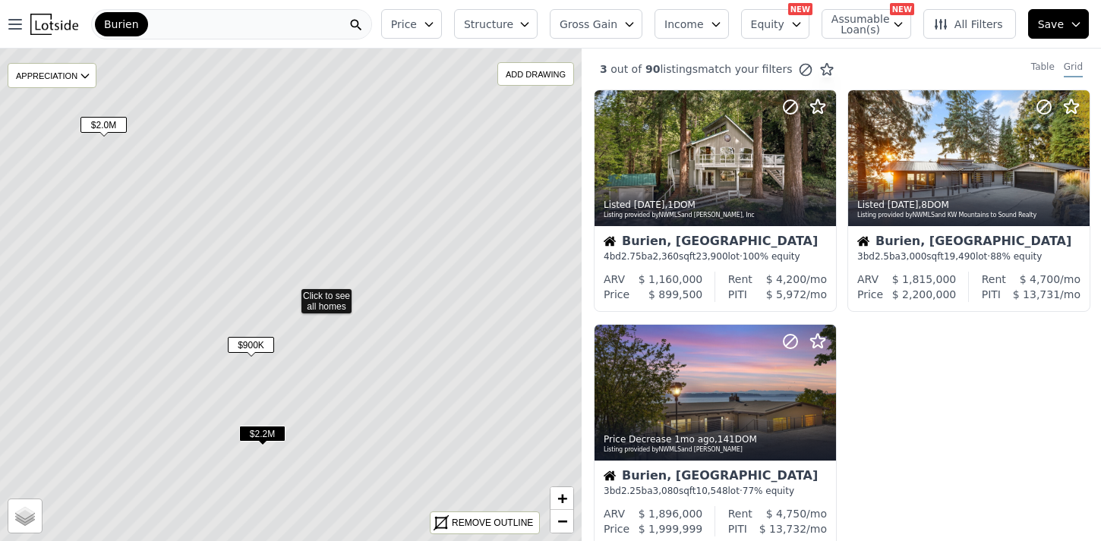
click at [99, 121] on span "$2.0M" at bounding box center [103, 125] width 46 height 16
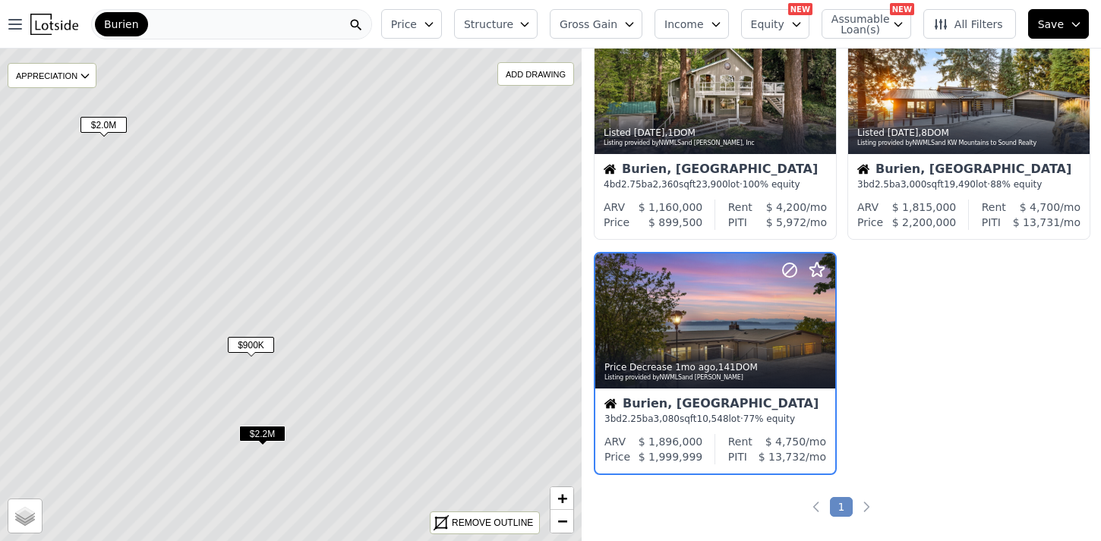
scroll to position [116, 0]
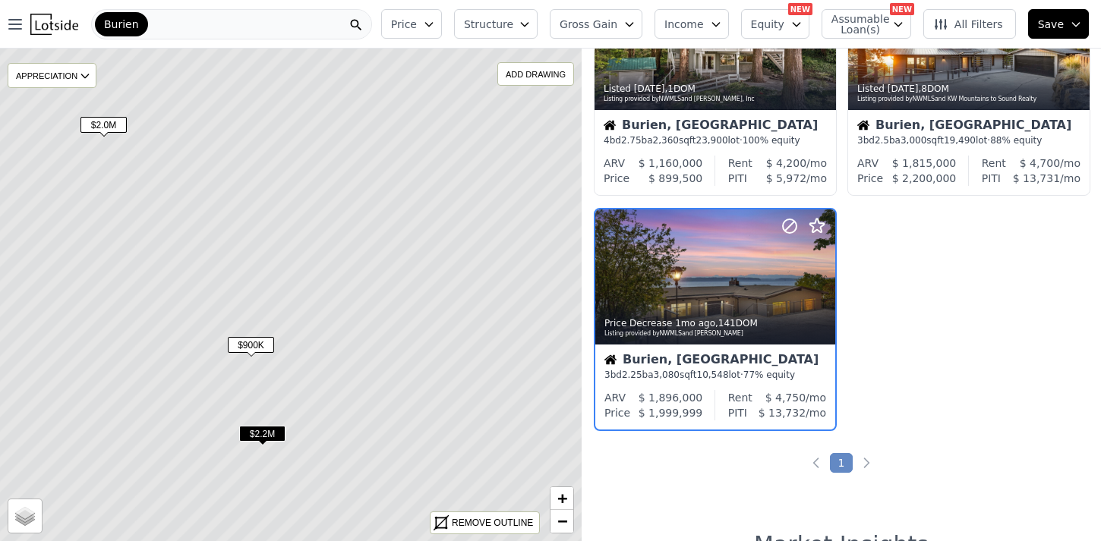
click at [246, 342] on span "$900K" at bounding box center [251, 345] width 46 height 16
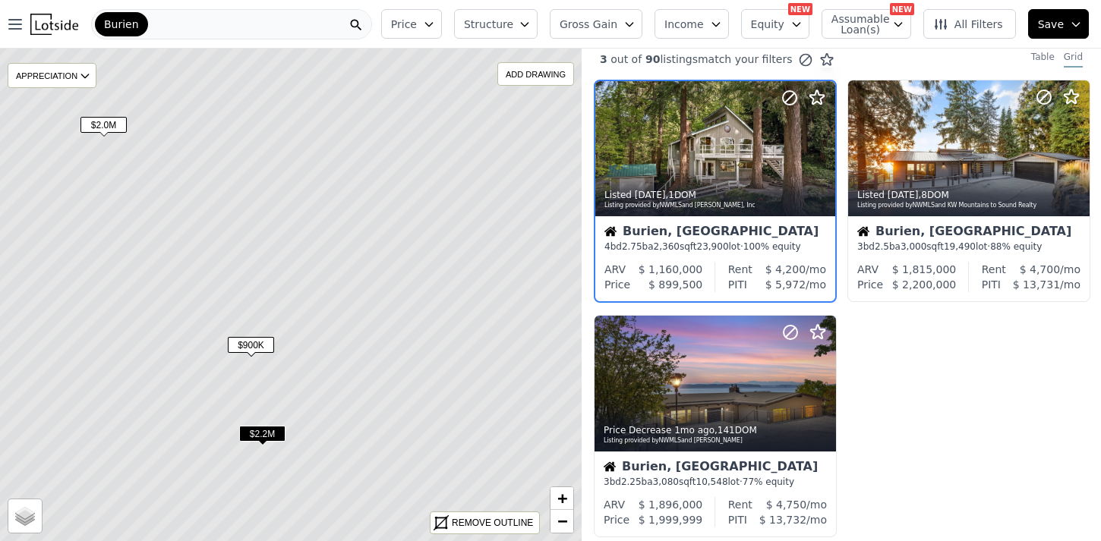
scroll to position [0, 0]
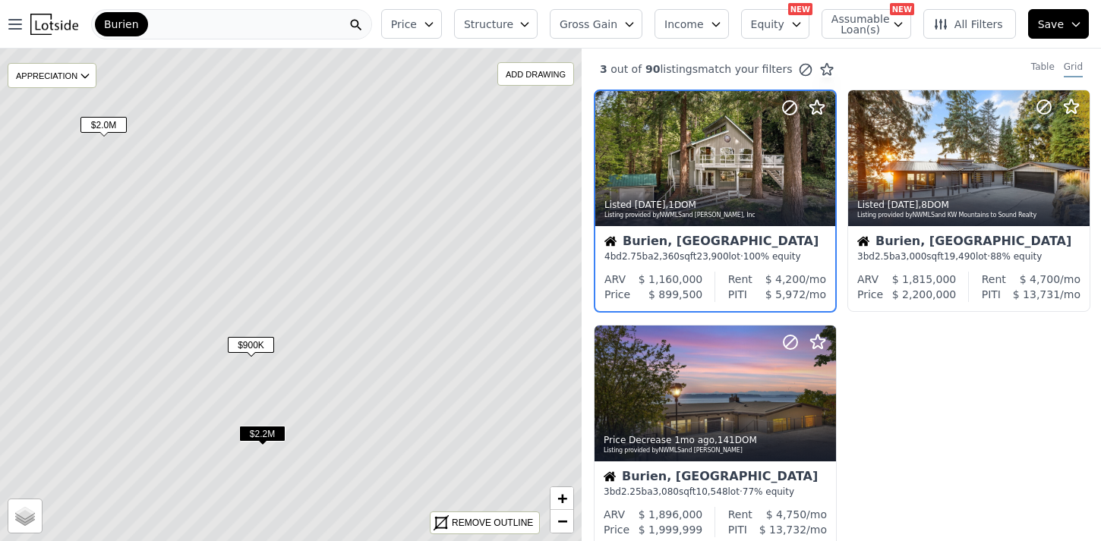
click at [263, 432] on span "$2.2M" at bounding box center [262, 434] width 46 height 16
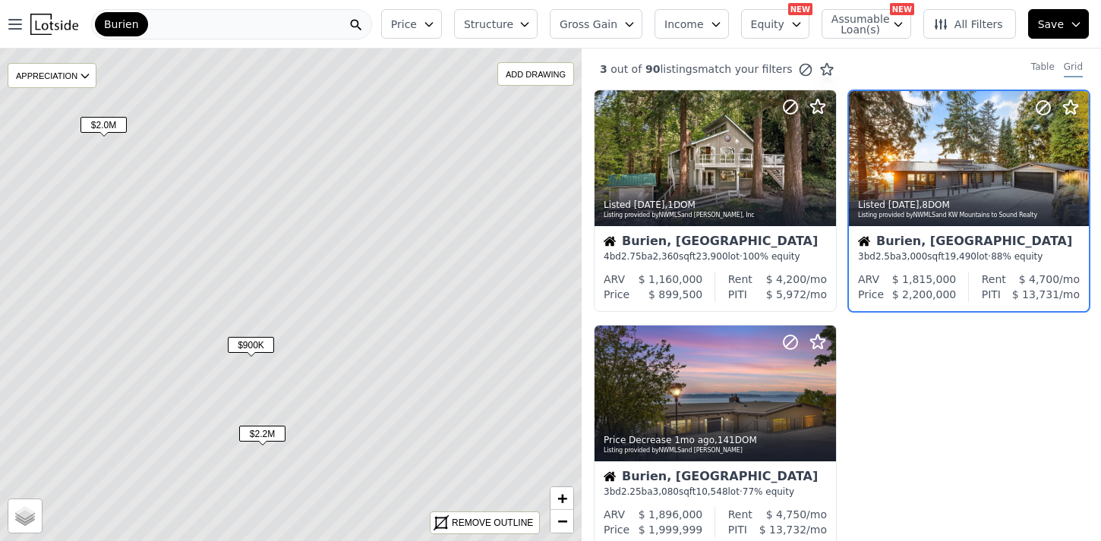
click at [104, 128] on span "$2.0M" at bounding box center [103, 125] width 46 height 16
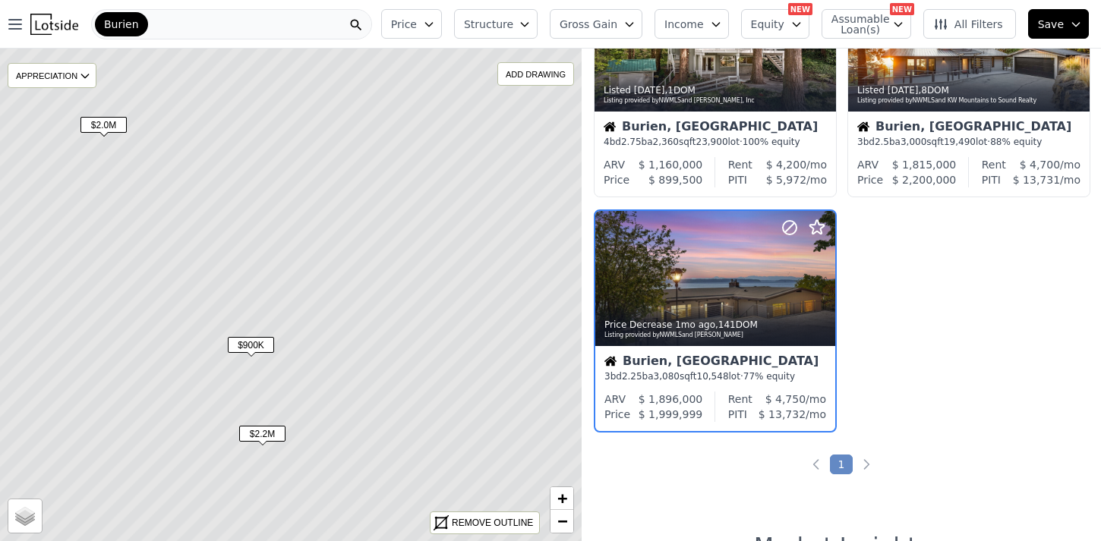
scroll to position [116, 0]
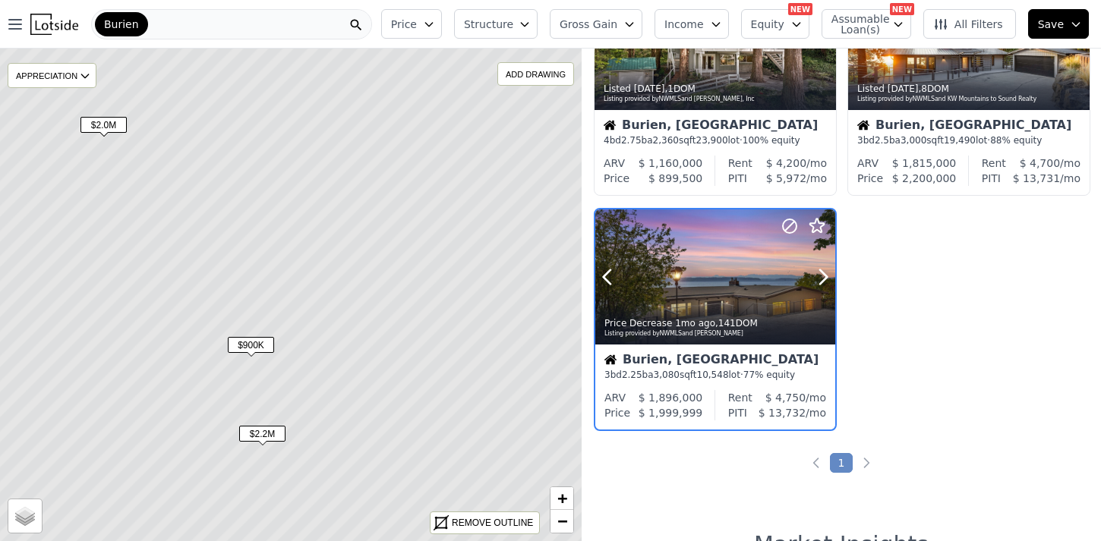
click at [678, 297] on div at bounding box center [715, 309] width 240 height 27
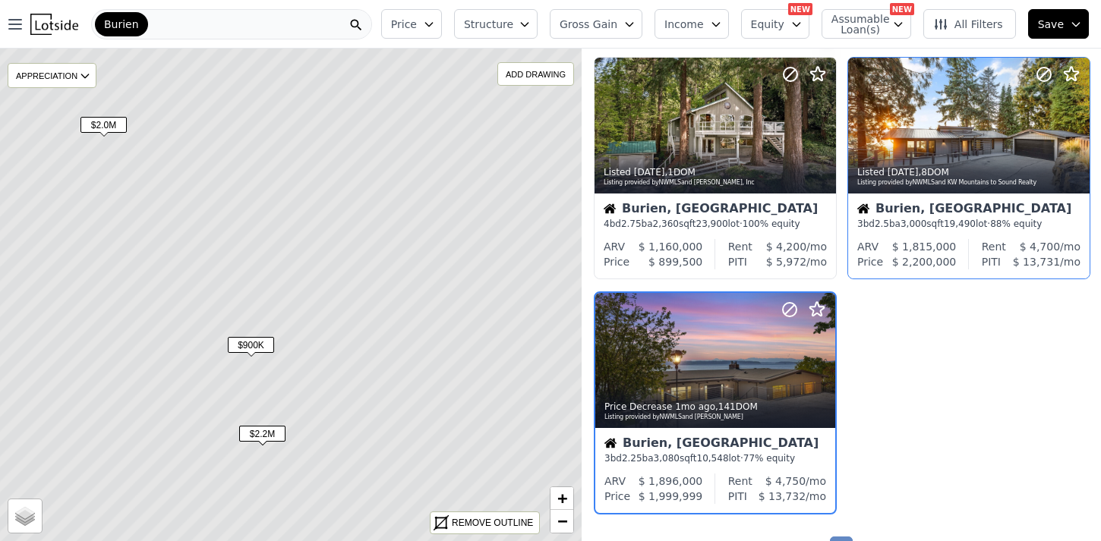
scroll to position [0, 0]
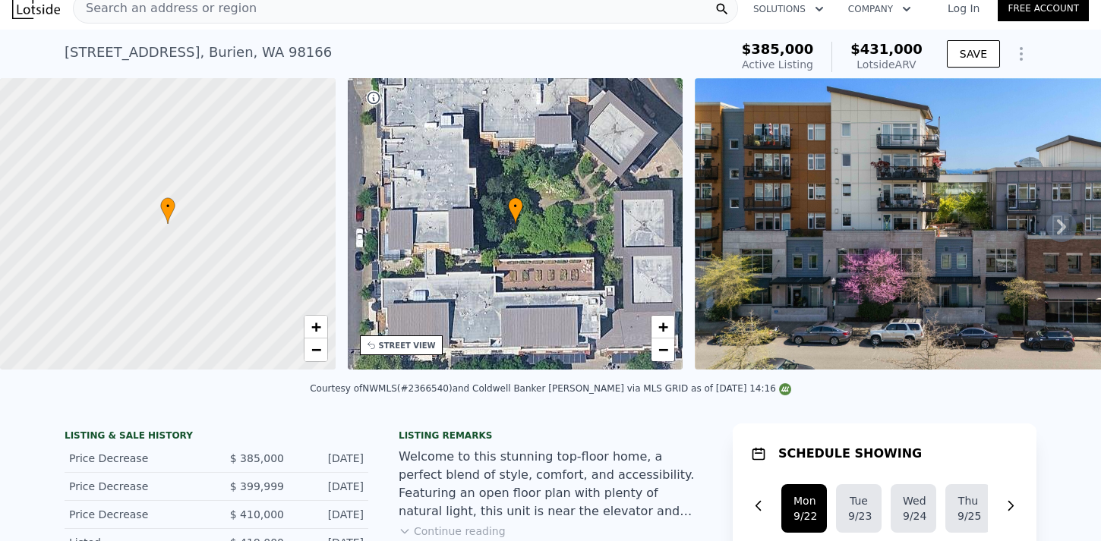
scroll to position [6, 0]
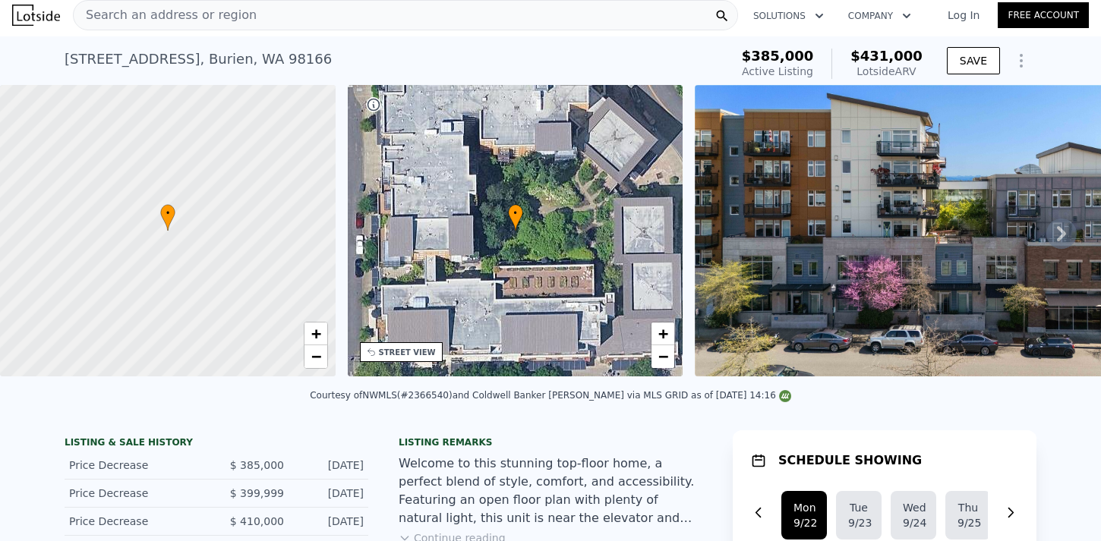
click at [1057, 238] on icon at bounding box center [1061, 233] width 9 height 15
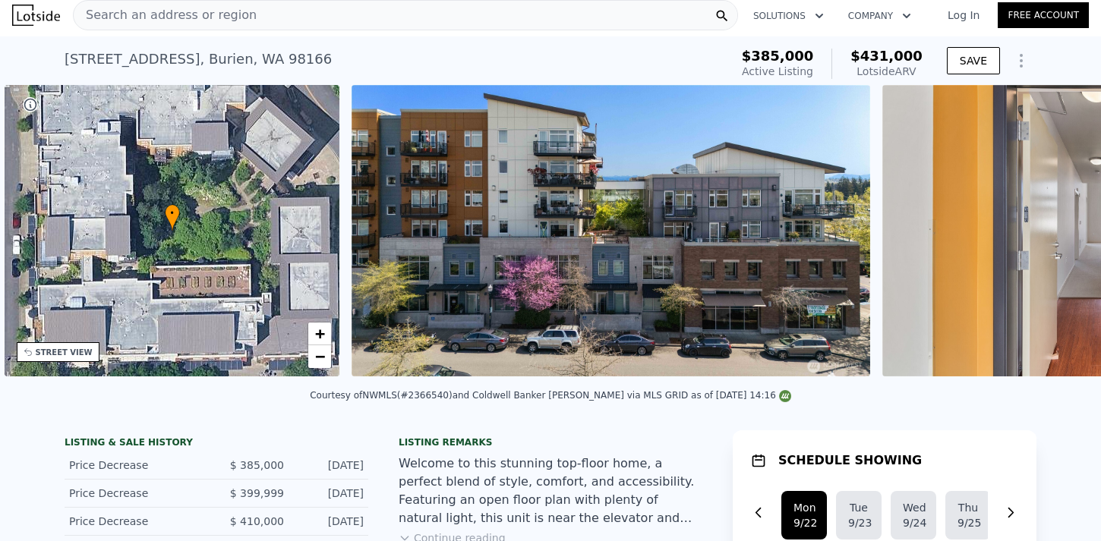
scroll to position [0, 353]
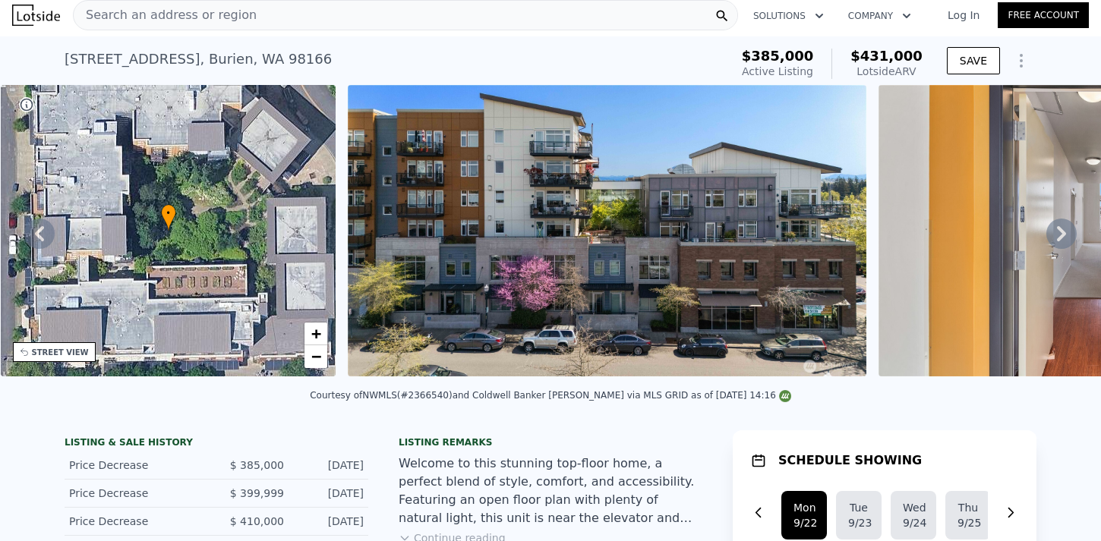
click at [1057, 238] on icon at bounding box center [1061, 233] width 9 height 15
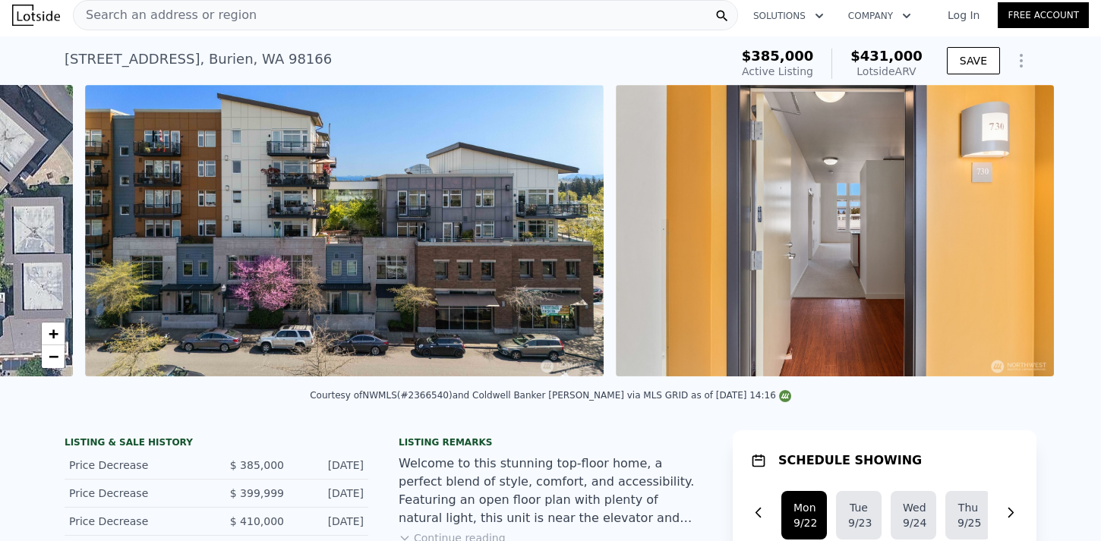
scroll to position [0, 695]
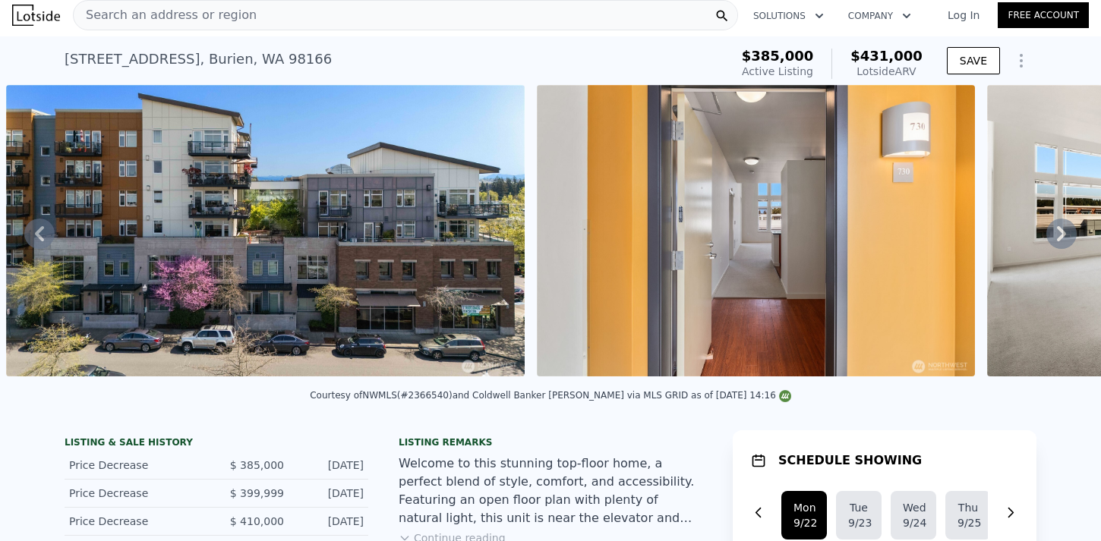
click at [1050, 238] on icon at bounding box center [1061, 234] width 30 height 30
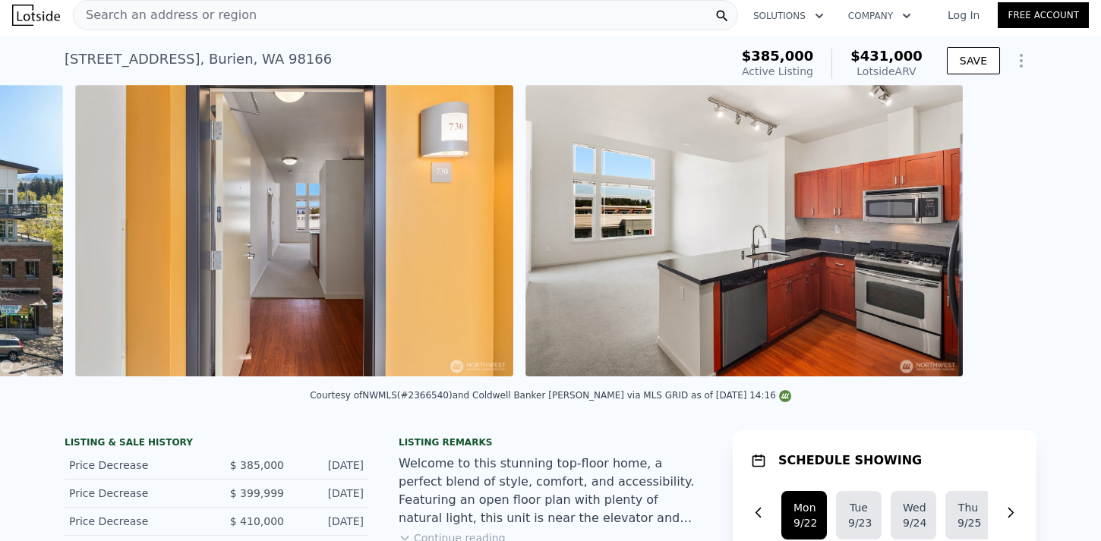
scroll to position [0, 1225]
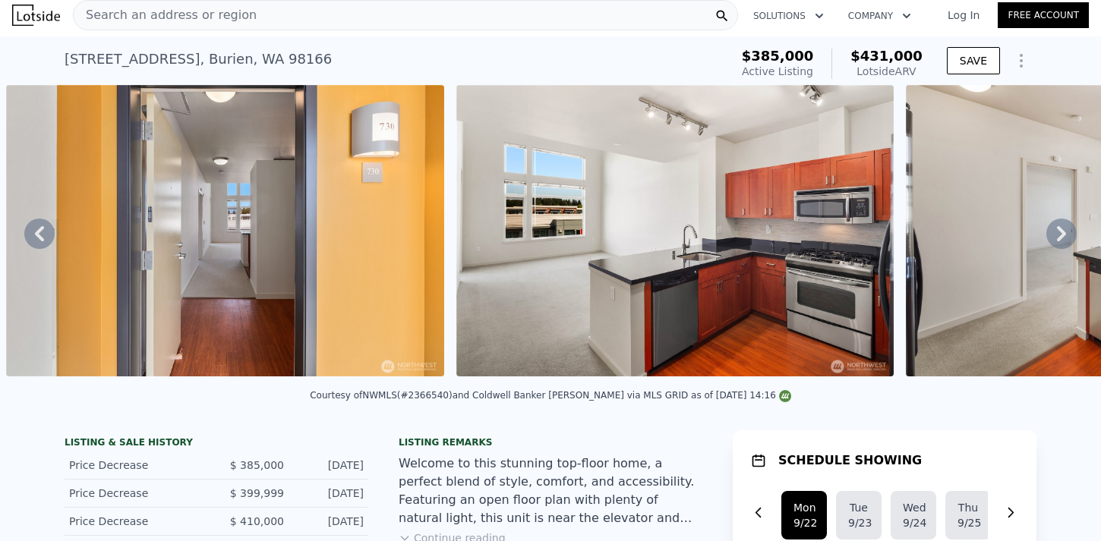
click at [1050, 238] on icon at bounding box center [1061, 234] width 30 height 30
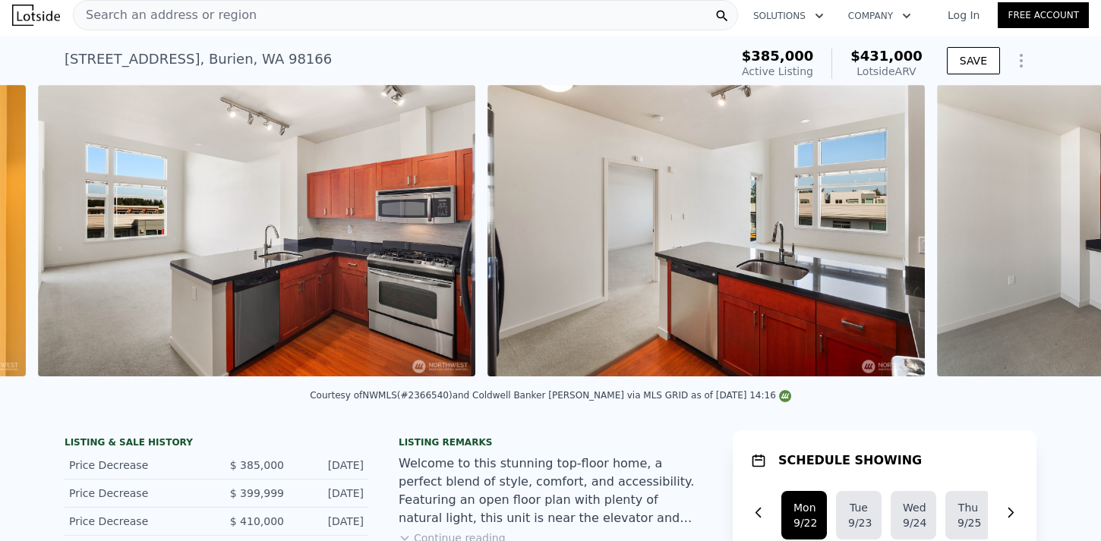
scroll to position [0, 1675]
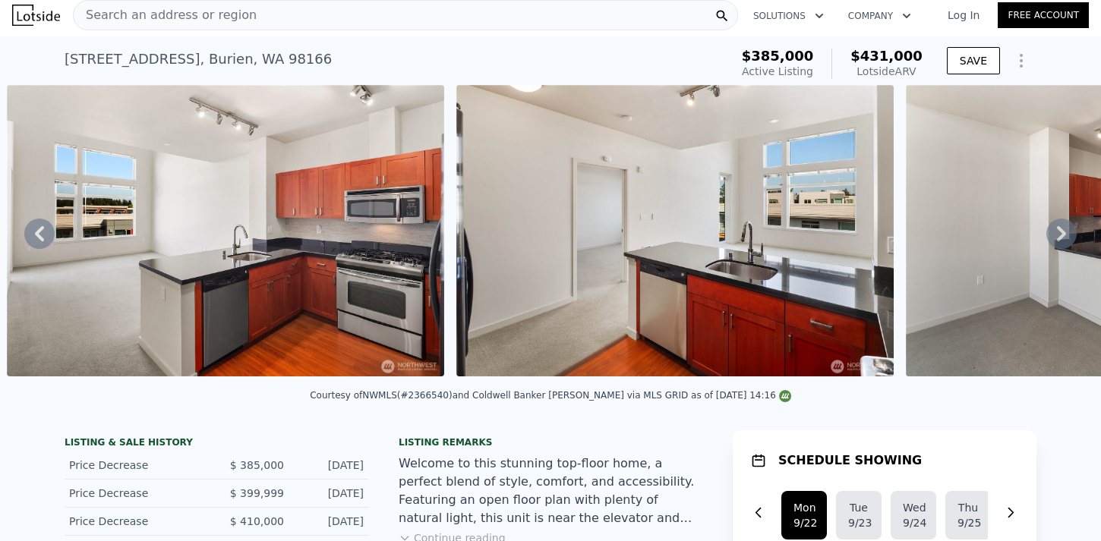
click at [1050, 238] on icon at bounding box center [1061, 234] width 30 height 30
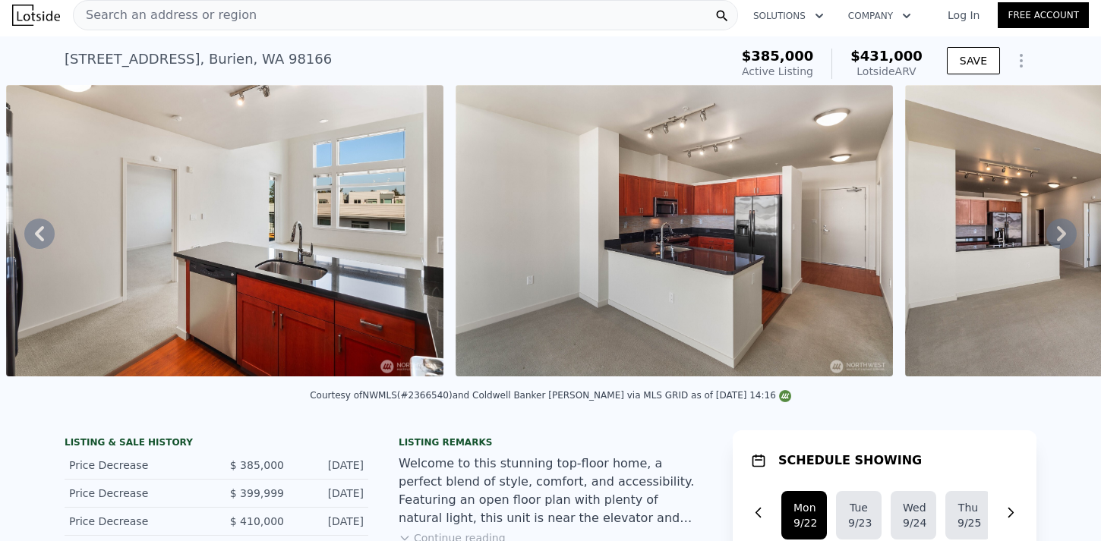
click at [1050, 238] on icon at bounding box center [1061, 234] width 30 height 30
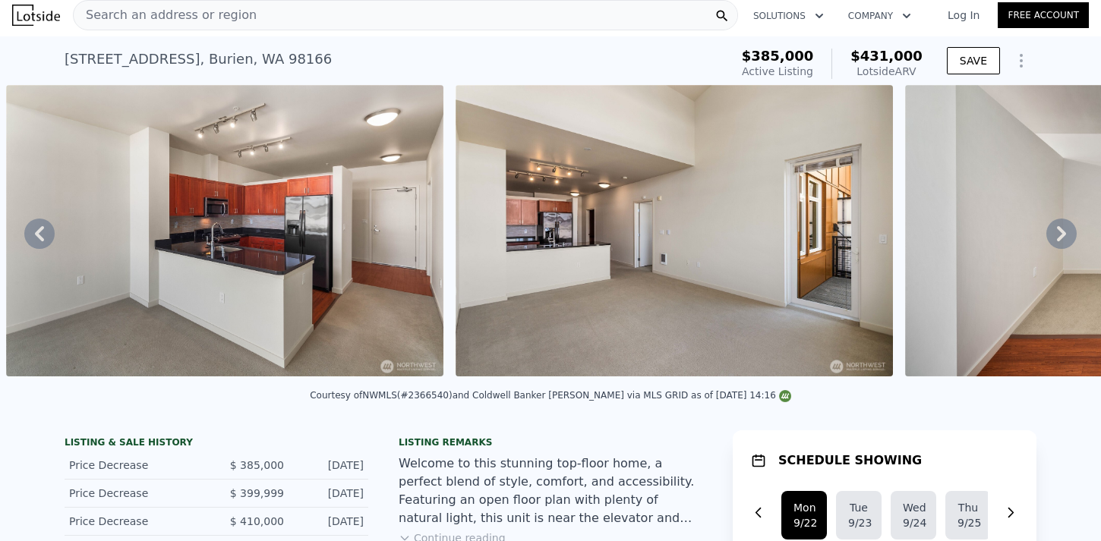
click at [1057, 238] on icon at bounding box center [1061, 233] width 9 height 15
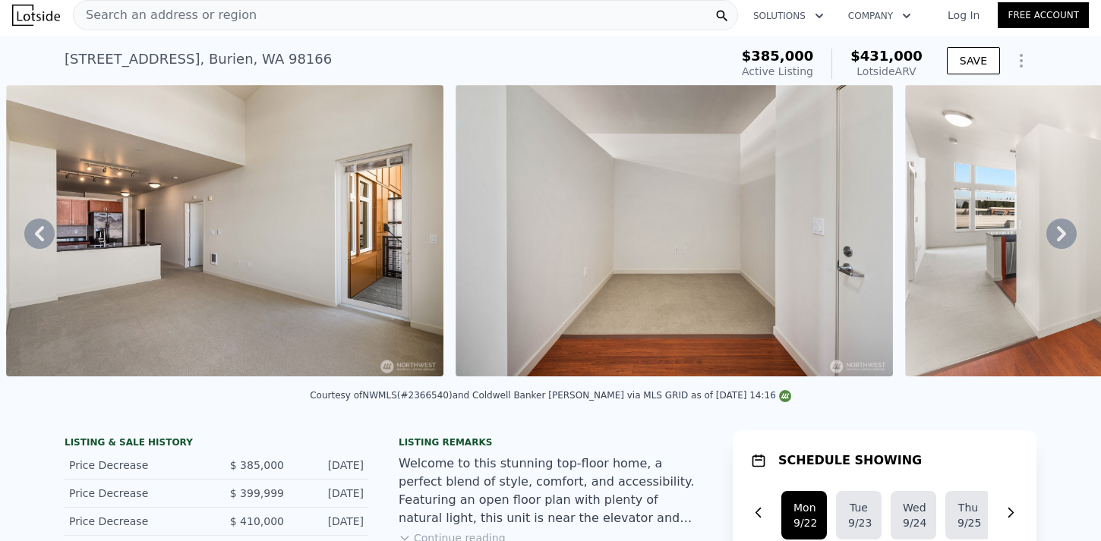
click at [1057, 238] on icon at bounding box center [1061, 233] width 9 height 15
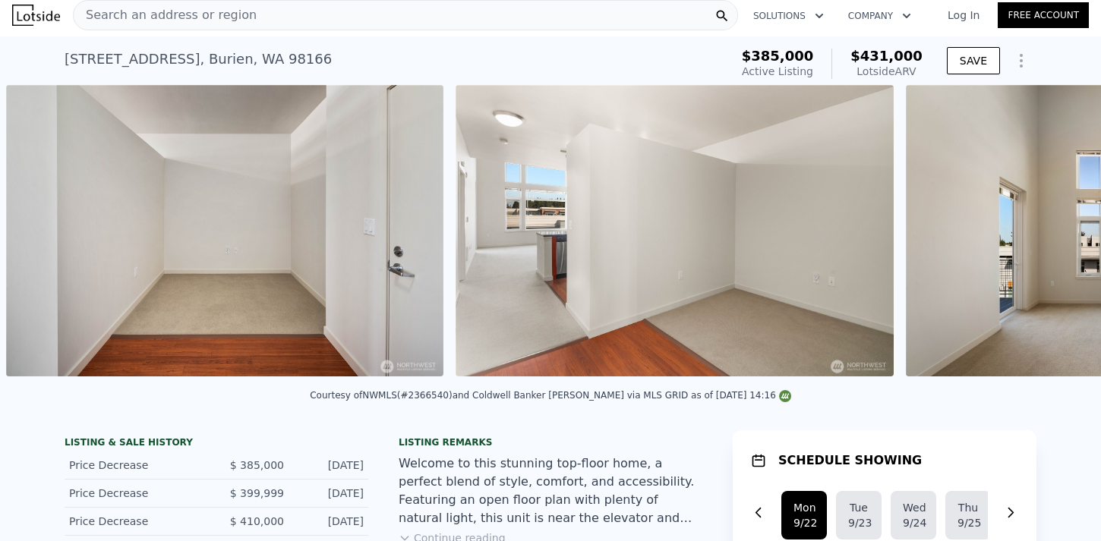
scroll to position [0, 3473]
click at [1050, 238] on div "• + − • + − STREET VIEW Loading... SATELLITE VIEW" at bounding box center [550, 233] width 1101 height 297
click at [1057, 238] on icon at bounding box center [1061, 233] width 9 height 15
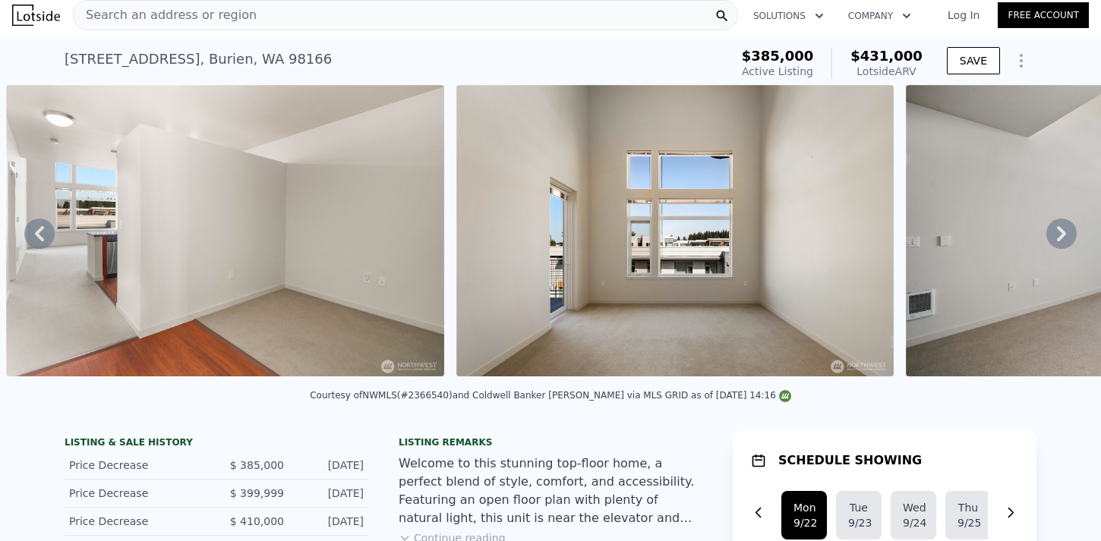
click at [1057, 238] on icon at bounding box center [1061, 233] width 9 height 15
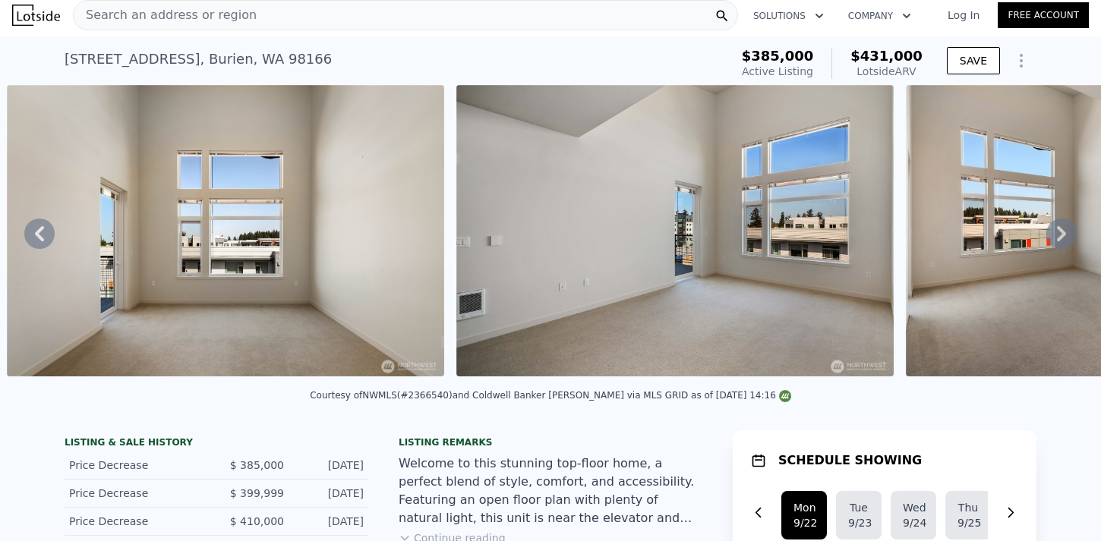
click at [1057, 238] on icon at bounding box center [1061, 233] width 9 height 15
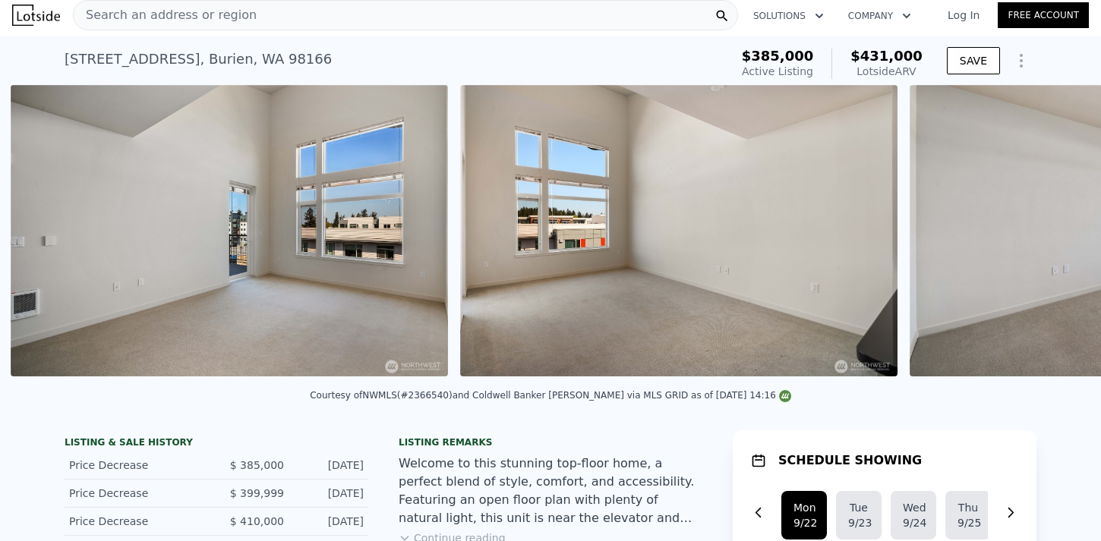
scroll to position [0, 4823]
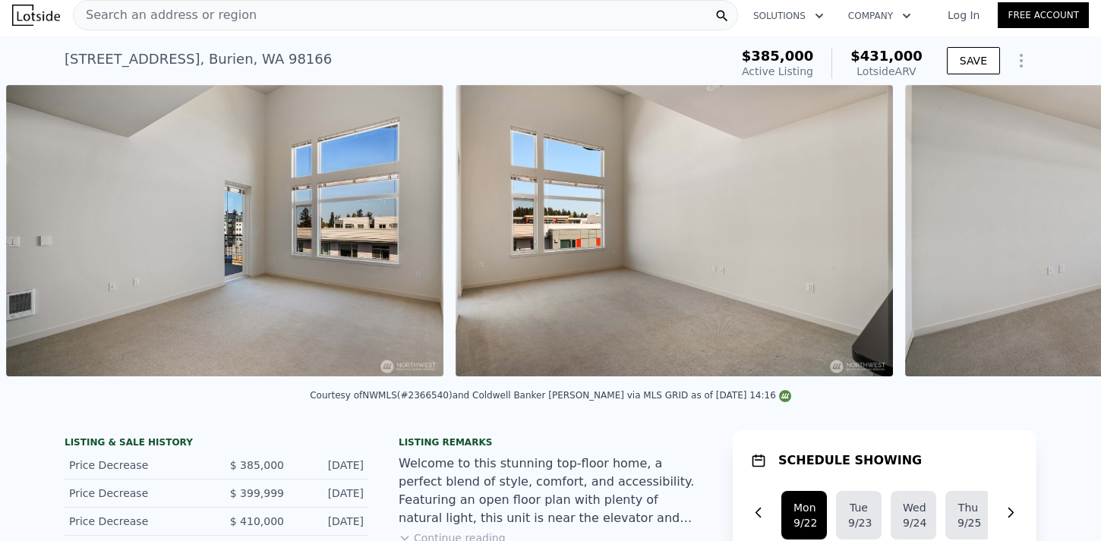
click at [1050, 238] on div "• + − • + − STREET VIEW Loading... SATELLITE VIEW" at bounding box center [550, 233] width 1101 height 297
click at [1057, 238] on icon at bounding box center [1061, 233] width 9 height 15
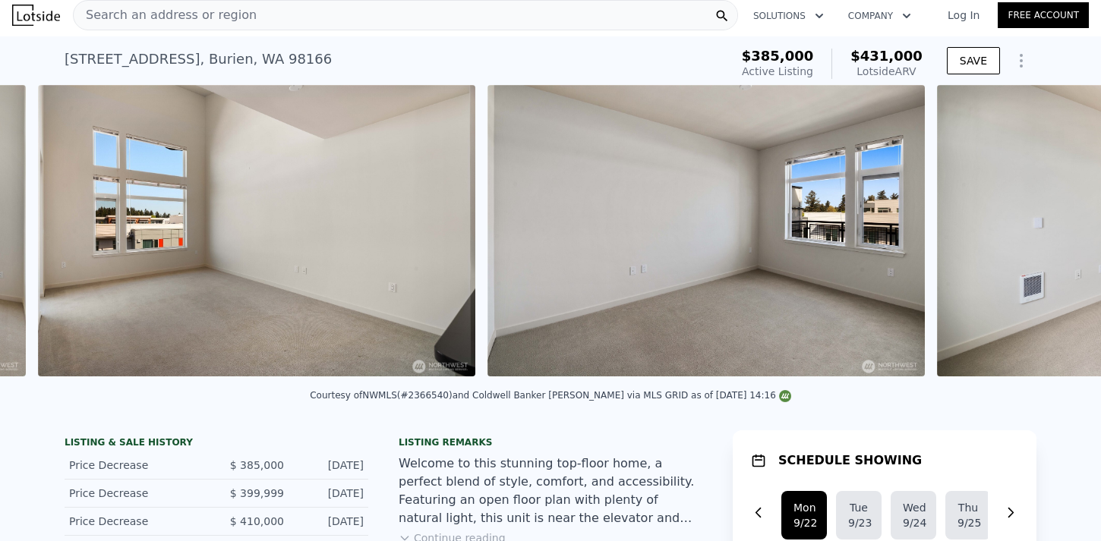
scroll to position [0, 5272]
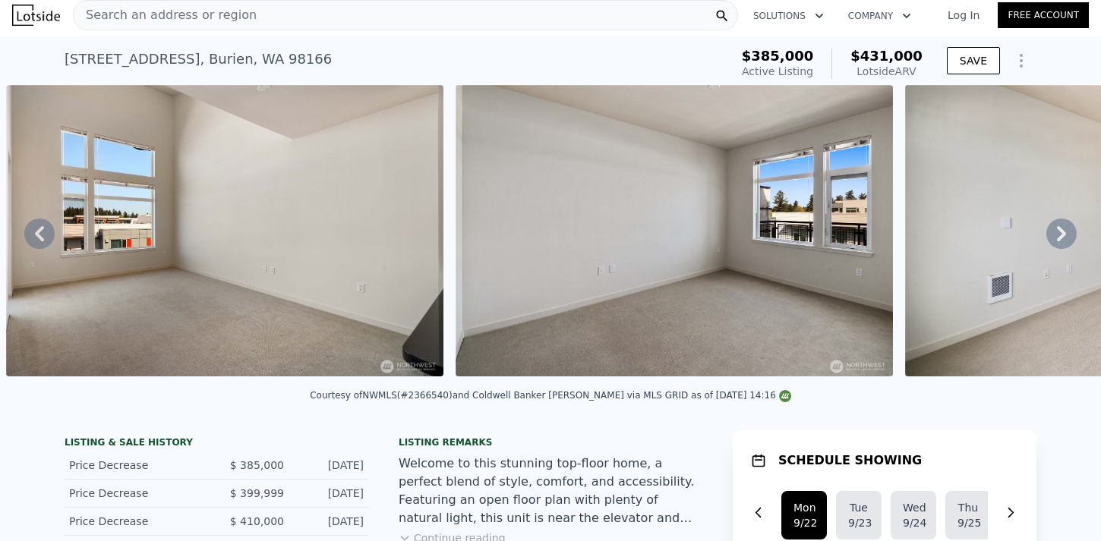
click at [1050, 238] on div "• + − • + − STREET VIEW Loading... SATELLITE VIEW" at bounding box center [550, 233] width 1101 height 297
click at [1057, 238] on icon at bounding box center [1061, 233] width 9 height 15
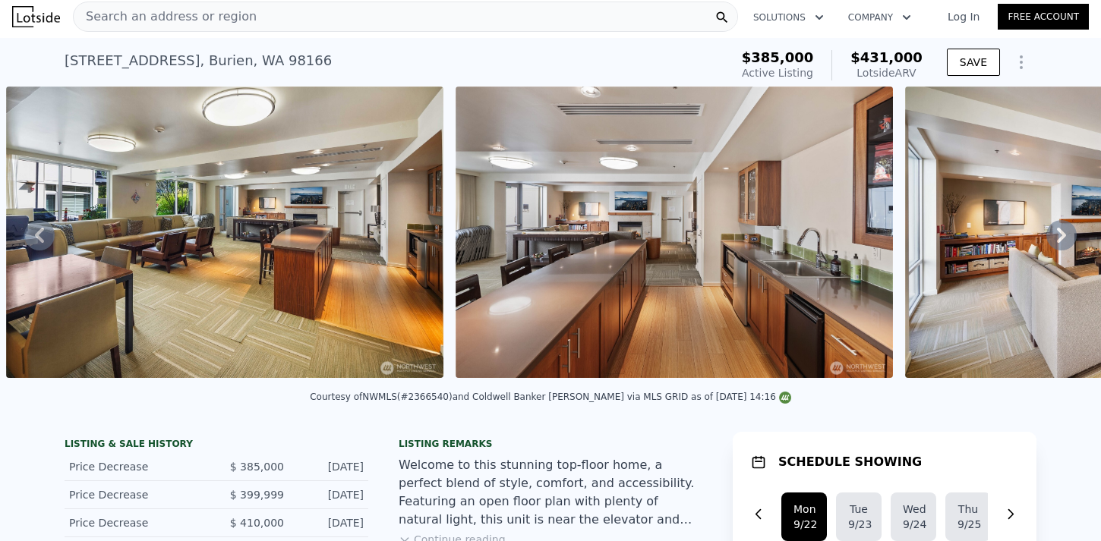
scroll to position [0, 0]
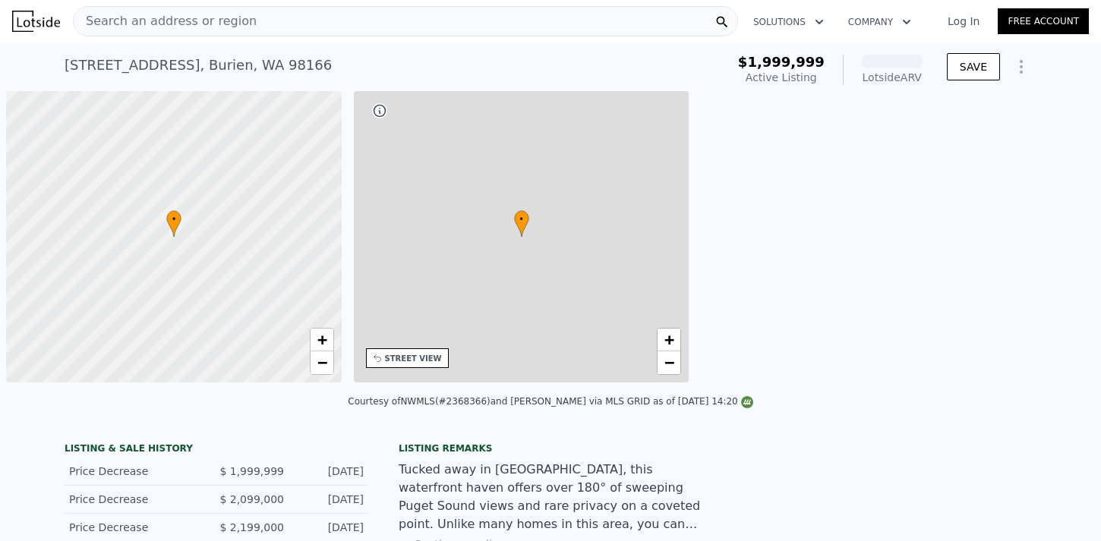
scroll to position [0, 6]
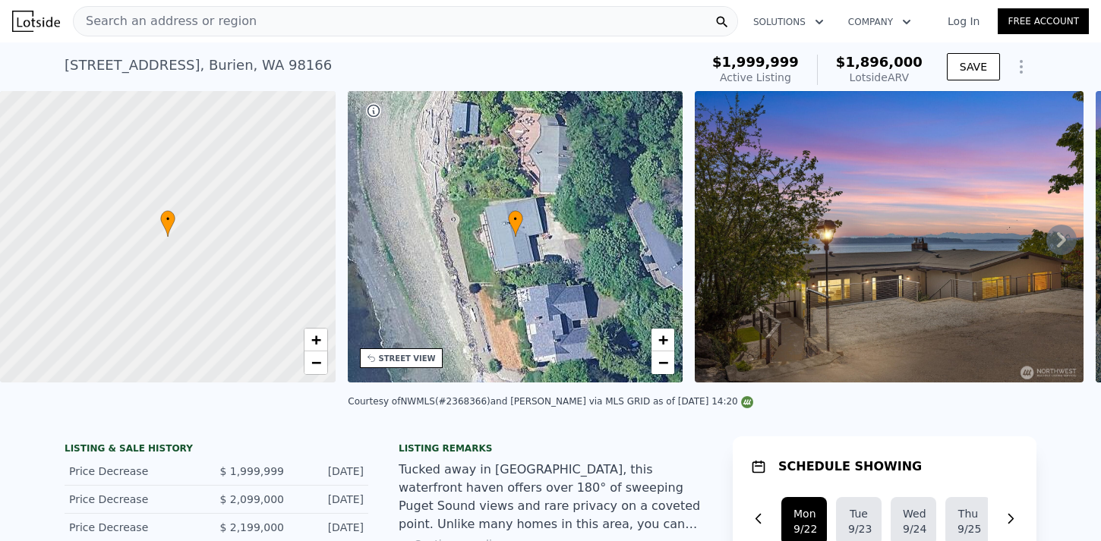
click at [513, 226] on icon at bounding box center [515, 224] width 14 height 26
click at [665, 363] on span "−" at bounding box center [663, 362] width 10 height 19
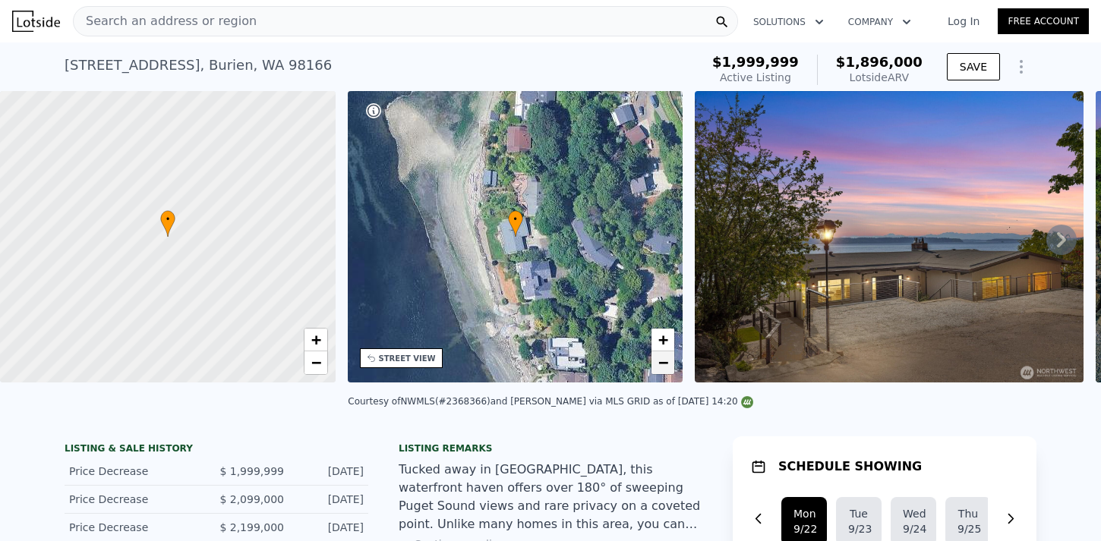
click at [665, 363] on span "−" at bounding box center [663, 362] width 10 height 19
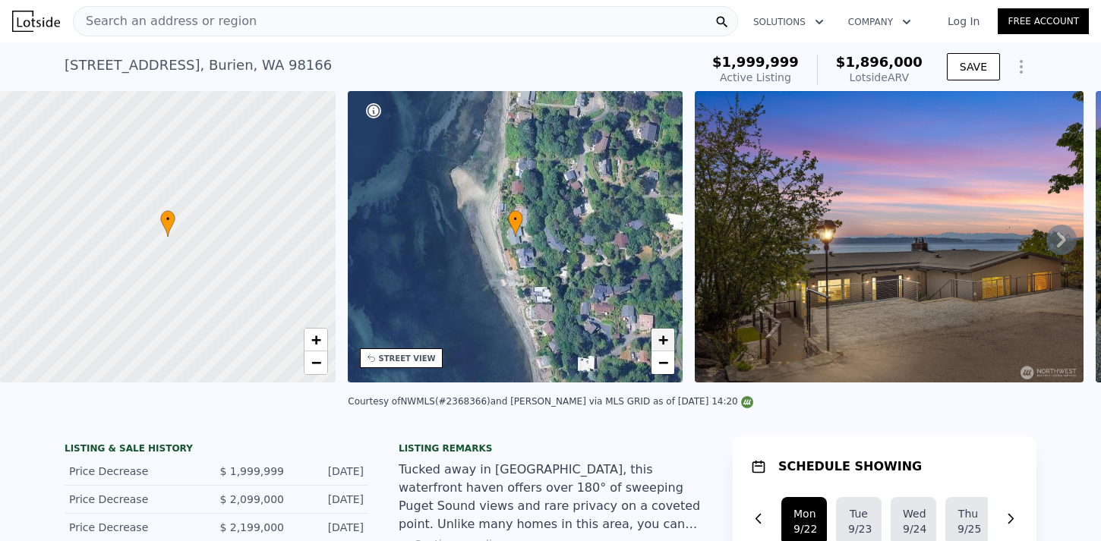
click at [660, 339] on span "+" at bounding box center [663, 339] width 10 height 19
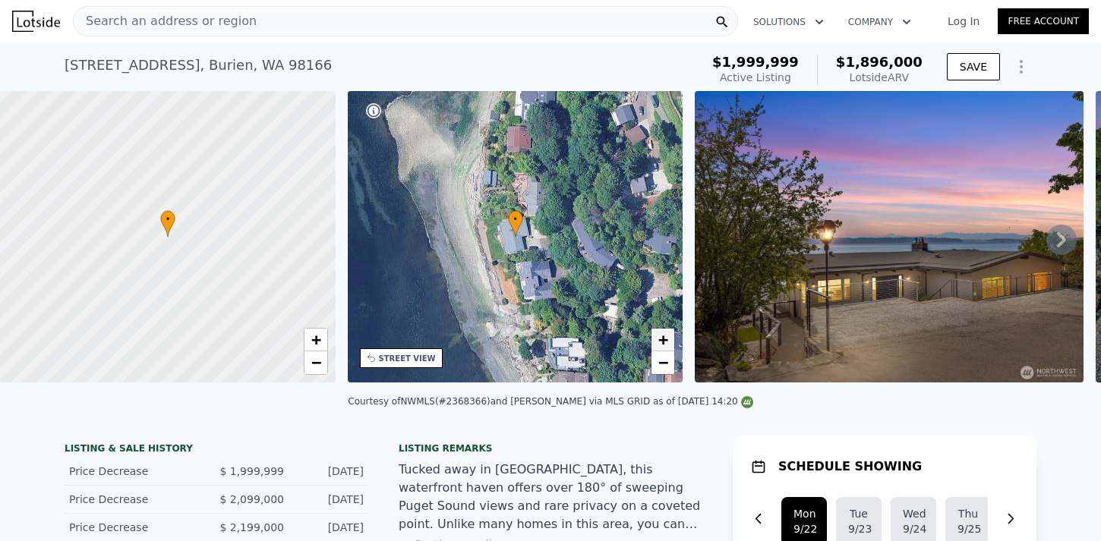
click at [660, 339] on span "+" at bounding box center [663, 339] width 10 height 19
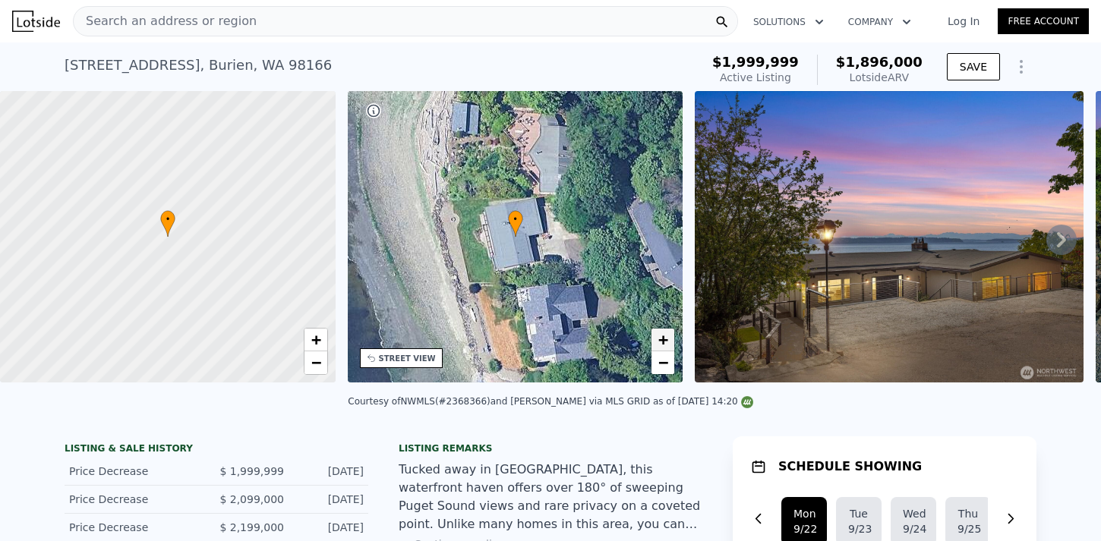
click at [660, 339] on span "+" at bounding box center [663, 339] width 10 height 19
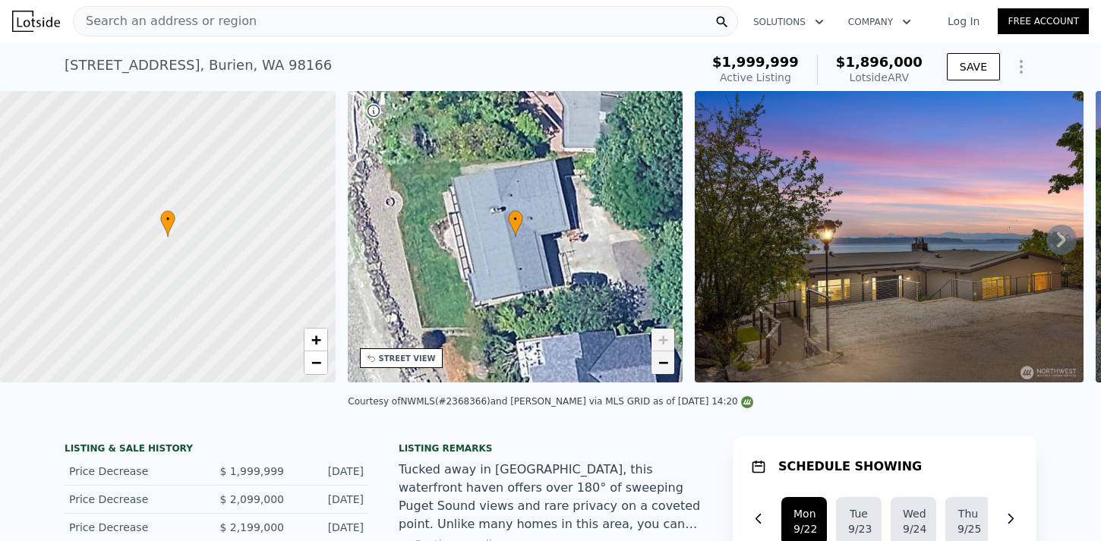
click at [664, 366] on span "−" at bounding box center [663, 362] width 10 height 19
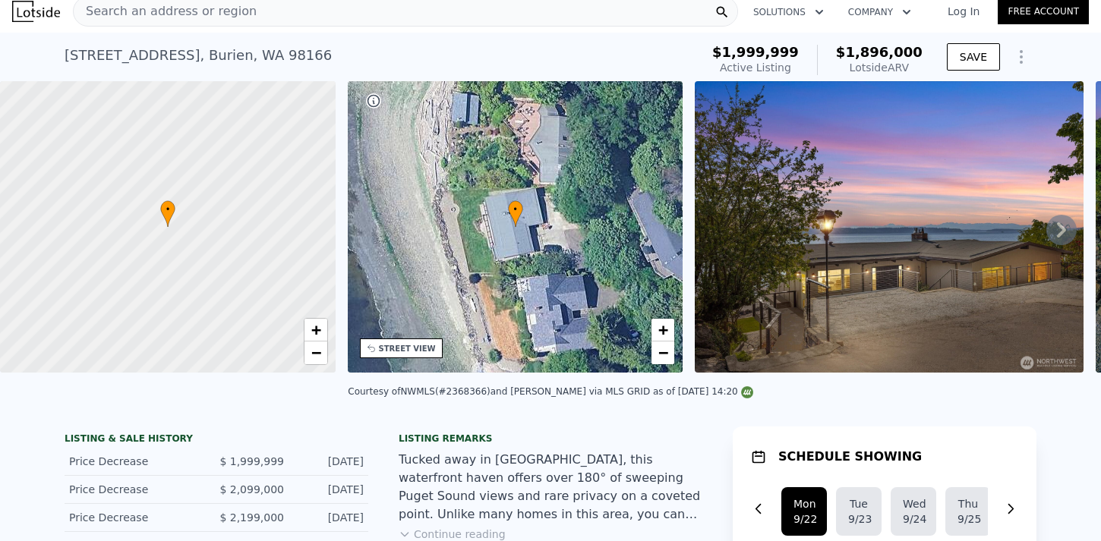
scroll to position [0, 0]
